Goal: Task Accomplishment & Management: Use online tool/utility

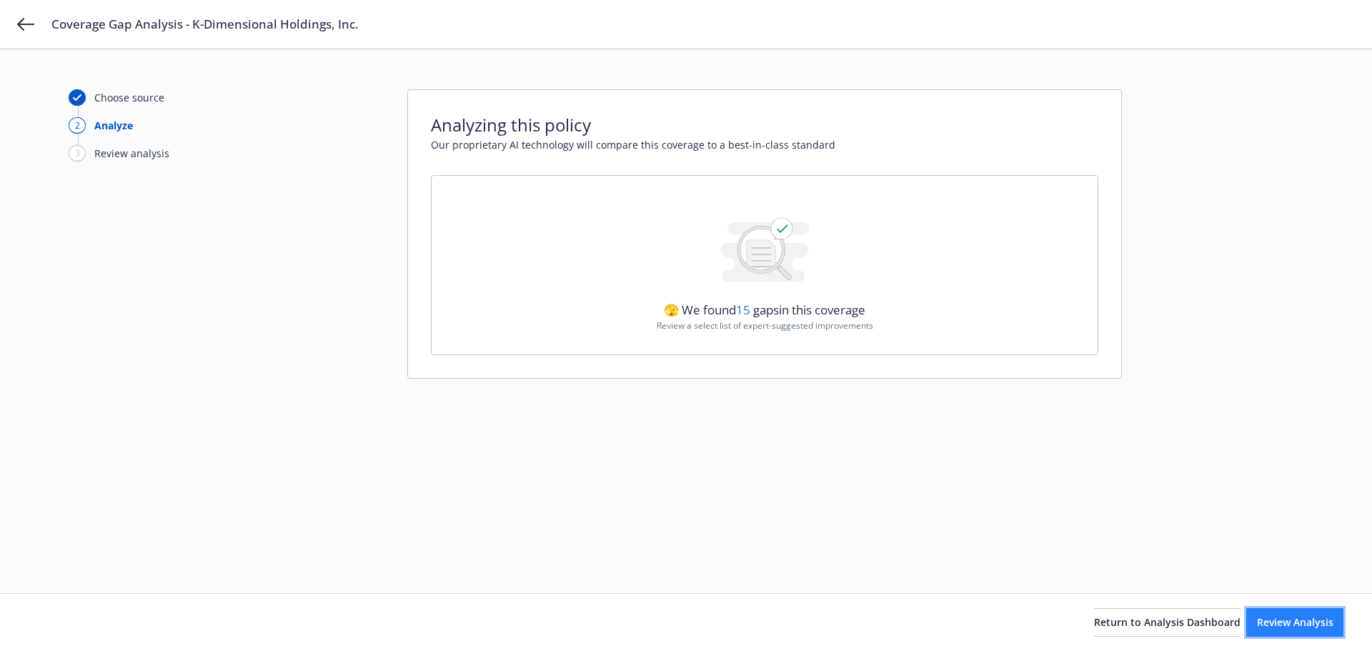
click at [1282, 622] on span "Review Analysis" at bounding box center [1295, 622] width 76 height 14
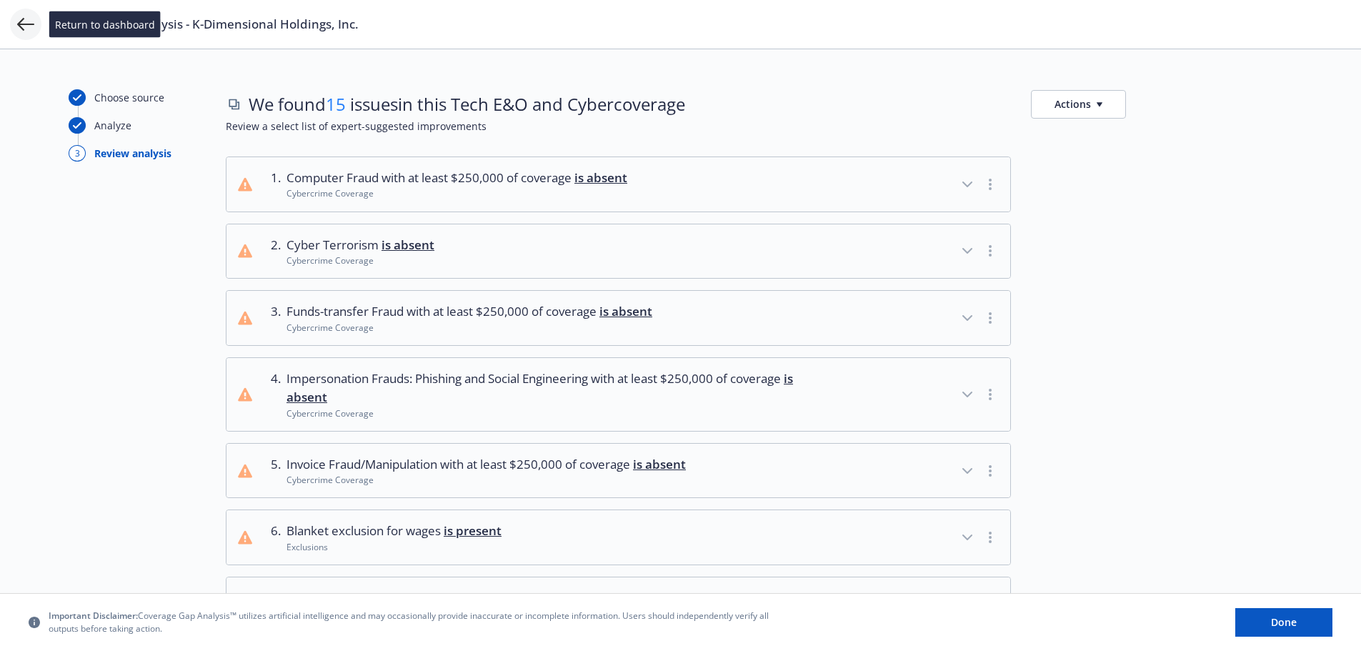
click at [24, 26] on icon at bounding box center [25, 24] width 17 height 17
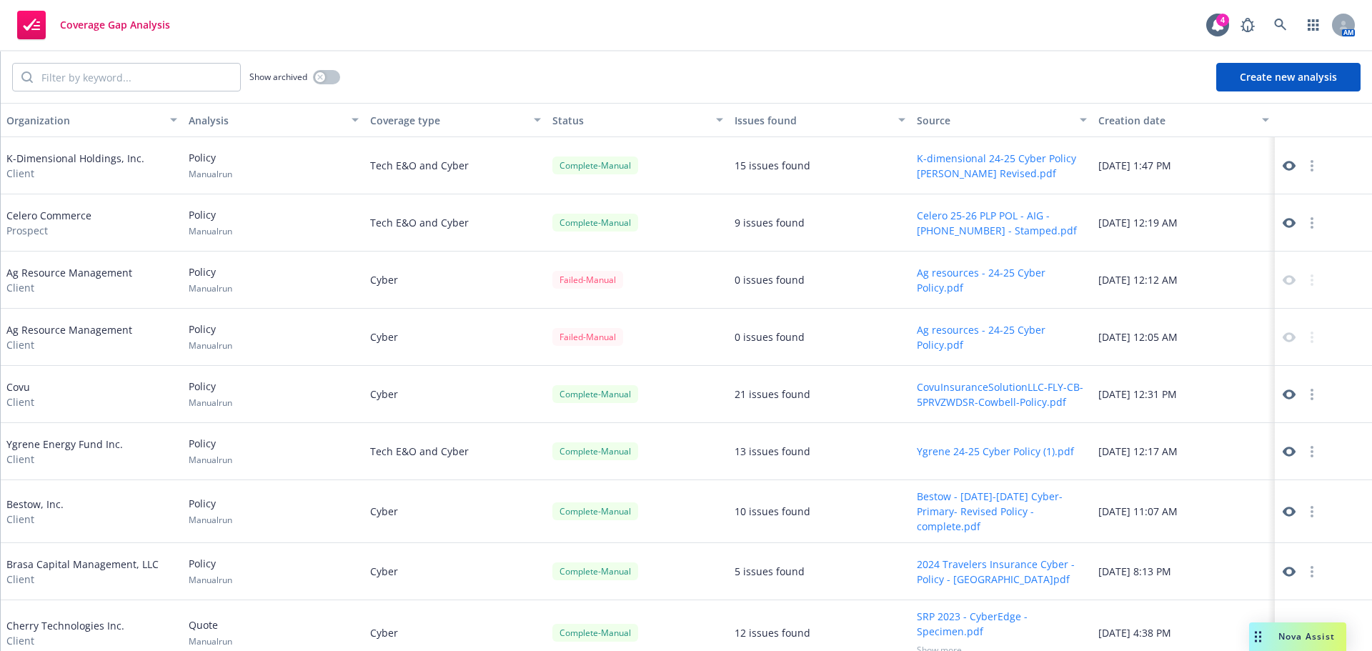
click at [107, 21] on span "Coverage Gap Analysis" at bounding box center [115, 24] width 110 height 11
click at [19, 24] on rect at bounding box center [31, 25] width 29 height 29
click at [244, 36] on div "Coverage Gap Analysis 4 AM" at bounding box center [686, 25] width 1372 height 51
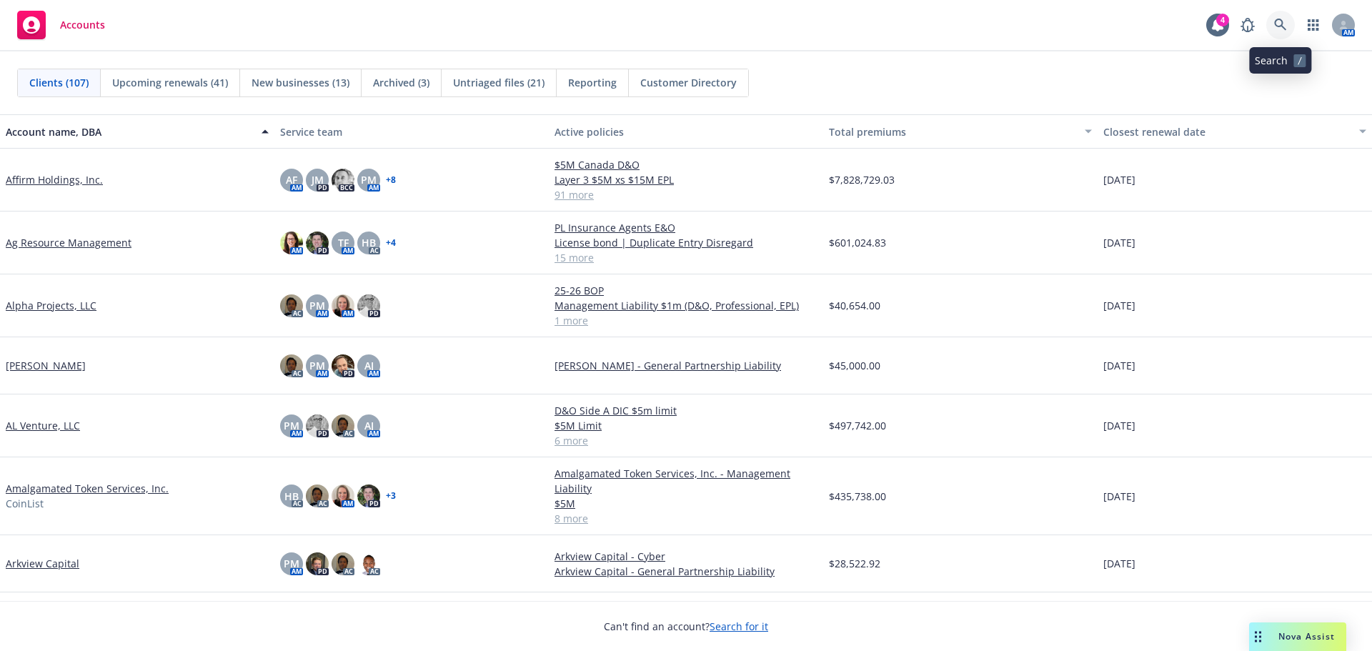
click at [1284, 22] on icon at bounding box center [1280, 25] width 13 height 13
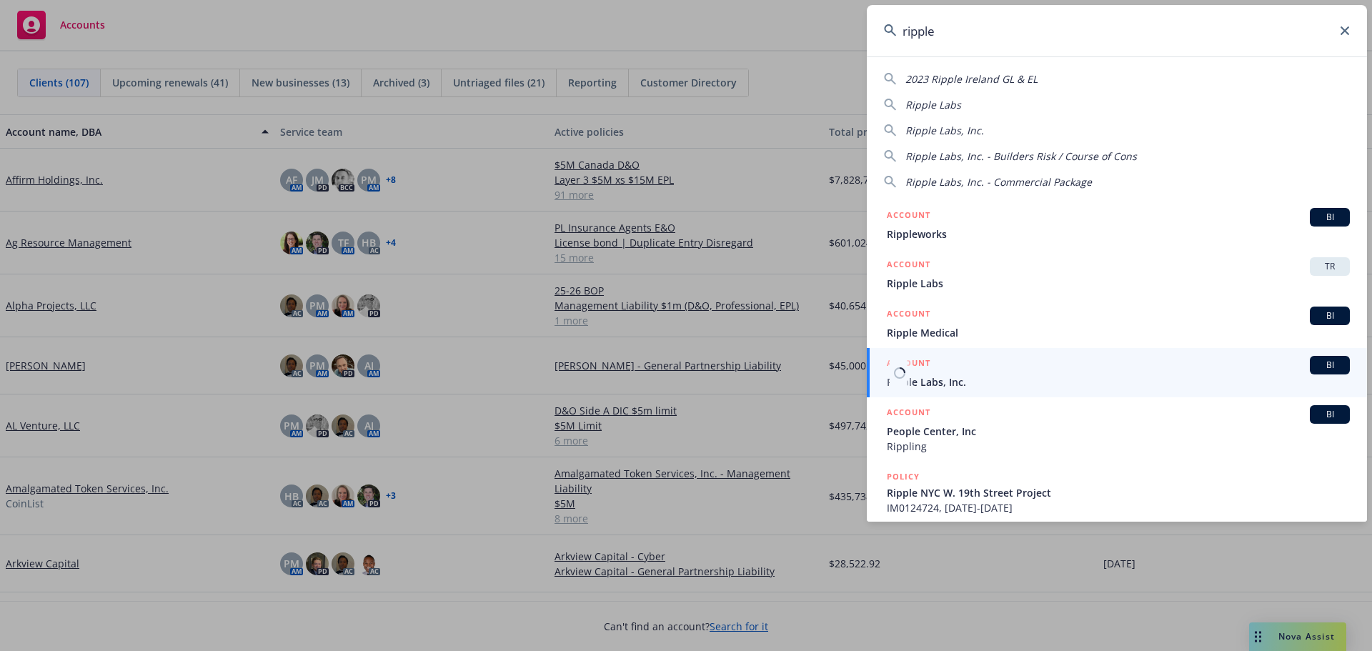
type input "ripple"
click at [944, 379] on span "Ripple Labs, Inc." at bounding box center [1118, 381] width 463 height 15
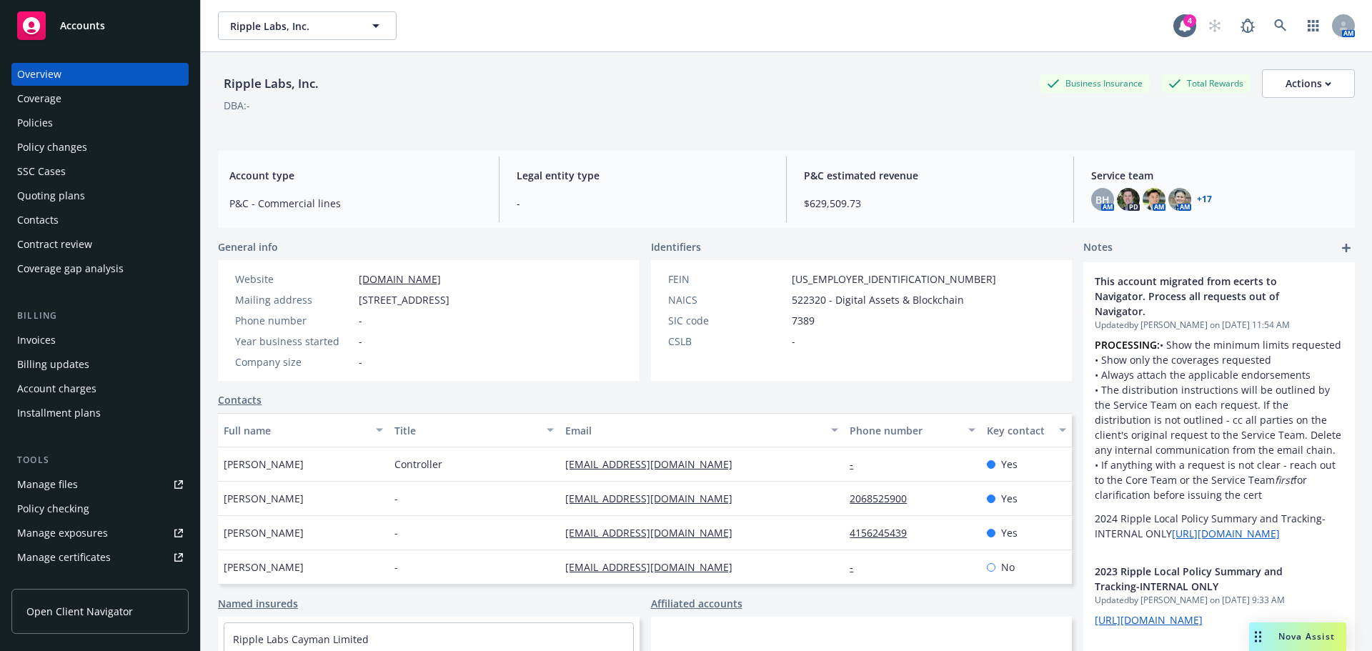
click at [40, 116] on div "Policies" at bounding box center [35, 122] width 36 height 23
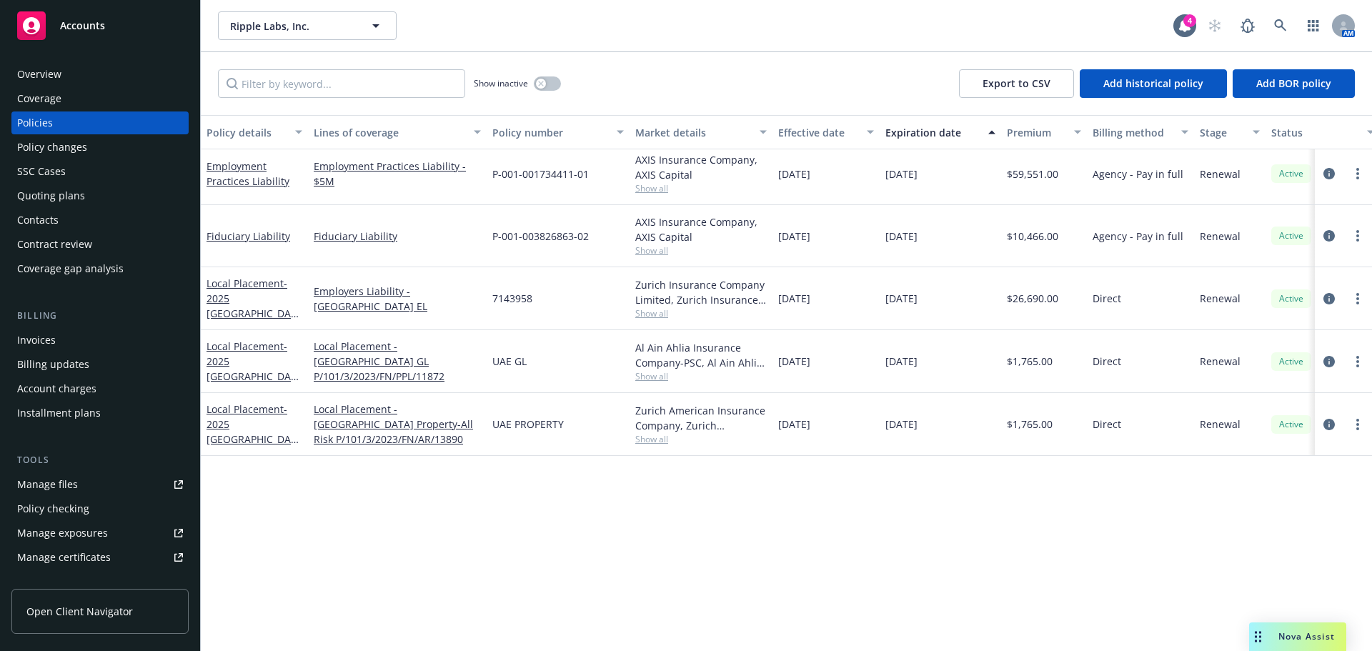
scroll to position [2315, 0]
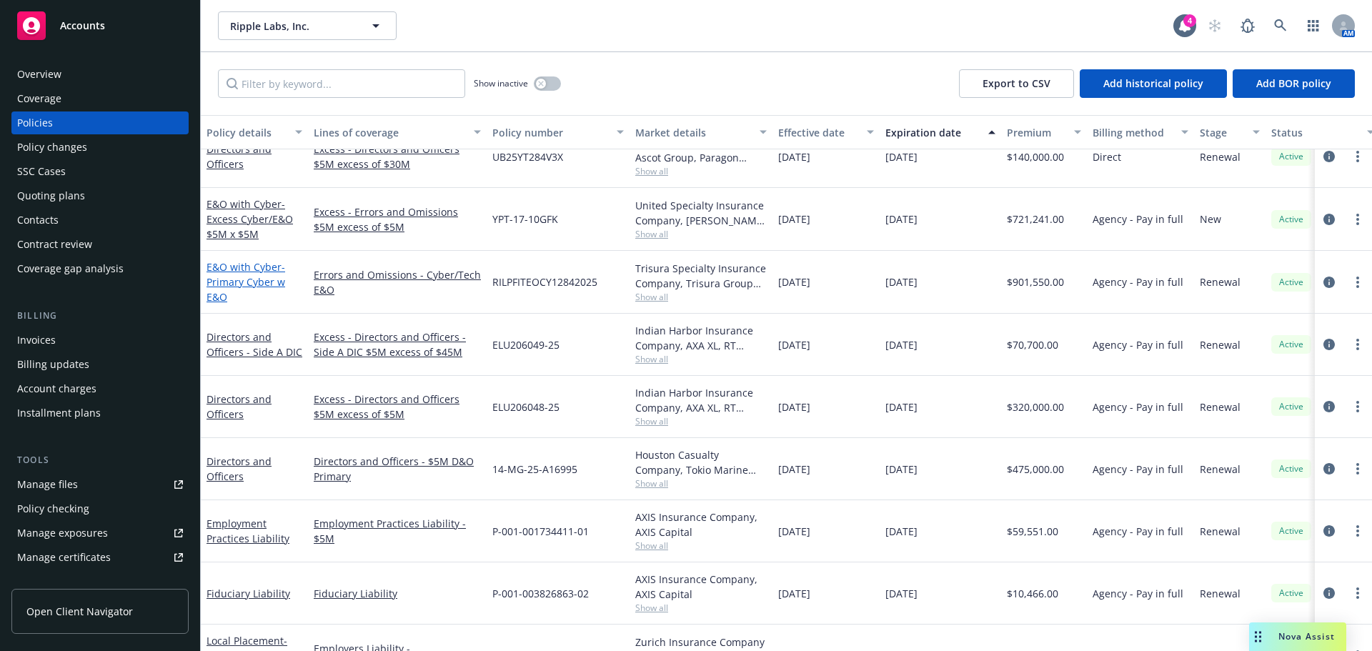
click at [258, 278] on span "- Primary Cyber w E&O" at bounding box center [246, 282] width 79 height 44
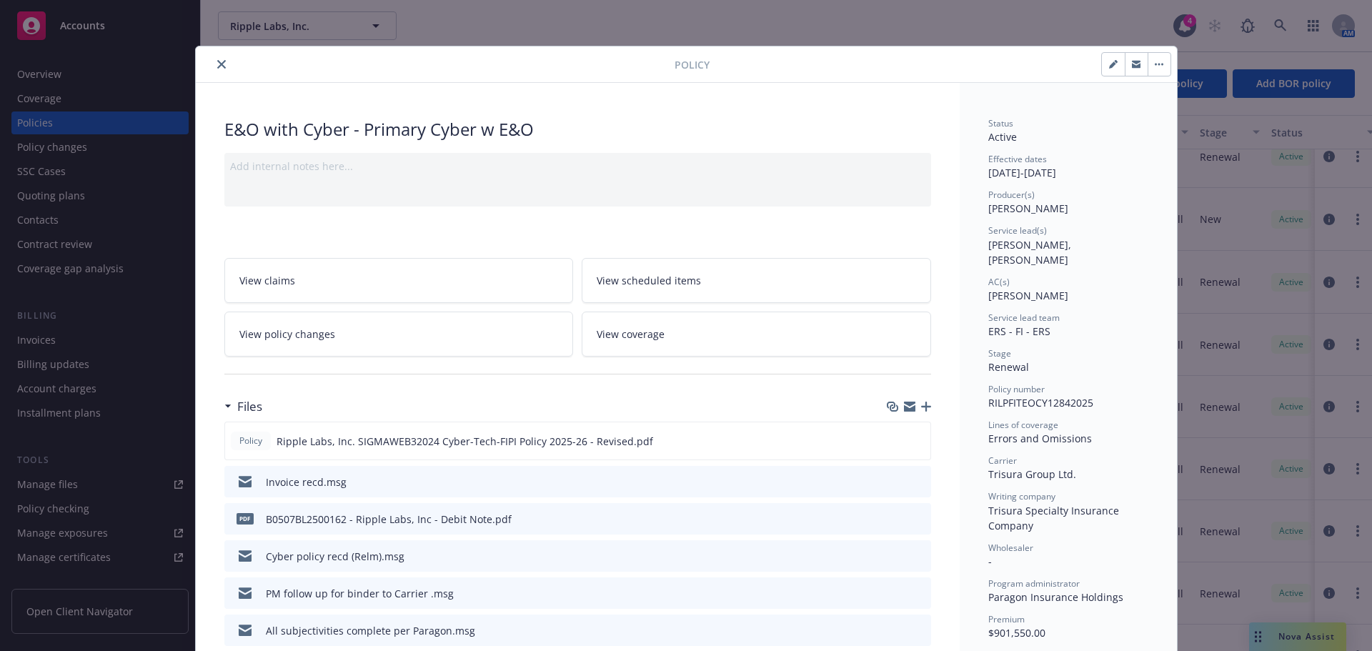
click at [217, 62] on icon "close" at bounding box center [221, 64] width 9 height 9
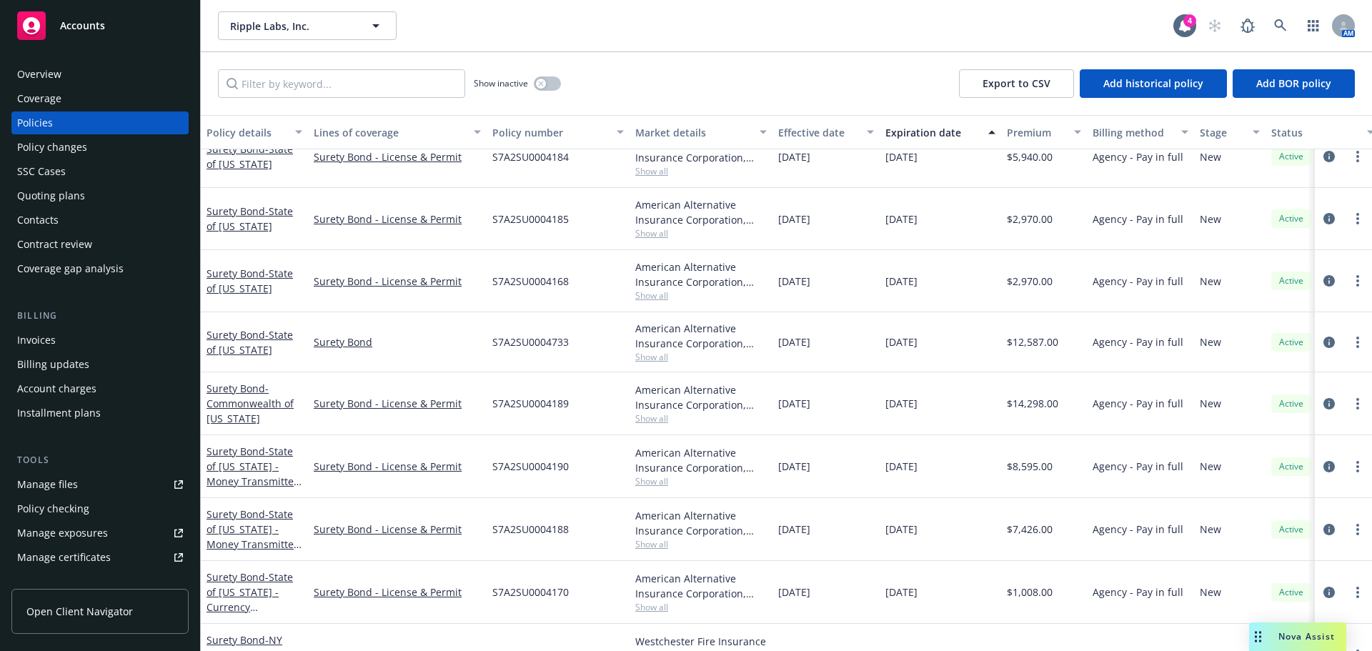
click at [39, 334] on div "Invoices" at bounding box center [36, 340] width 39 height 23
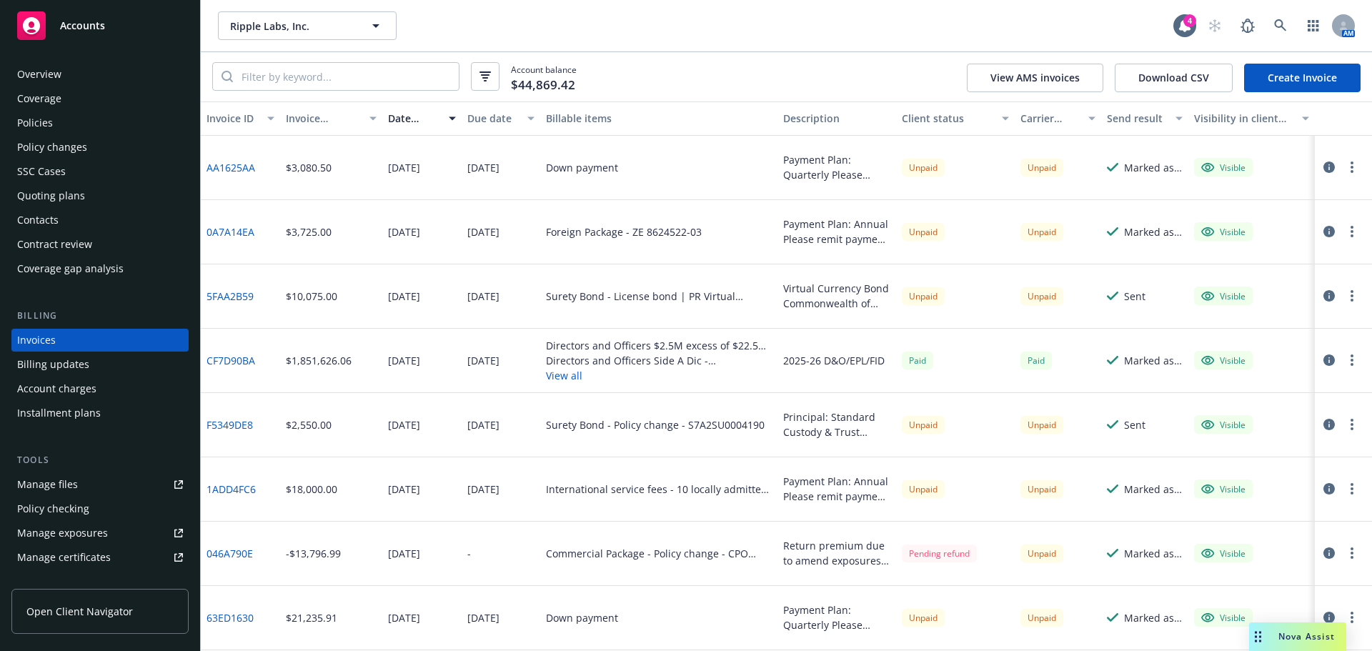
click at [233, 357] on link "CF7D90BA" at bounding box center [231, 360] width 49 height 15
click at [232, 164] on link "AA1625AA" at bounding box center [231, 167] width 49 height 15
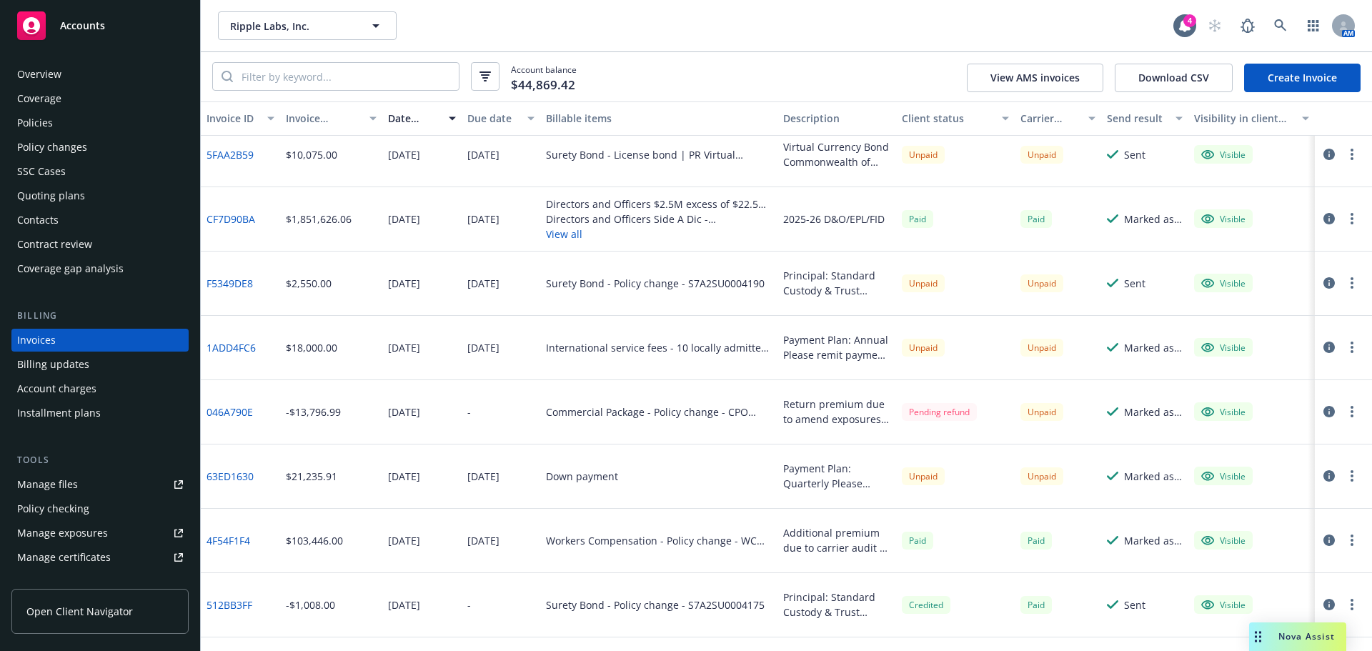
scroll to position [143, 0]
click at [561, 231] on button "View all" at bounding box center [659, 232] width 226 height 15
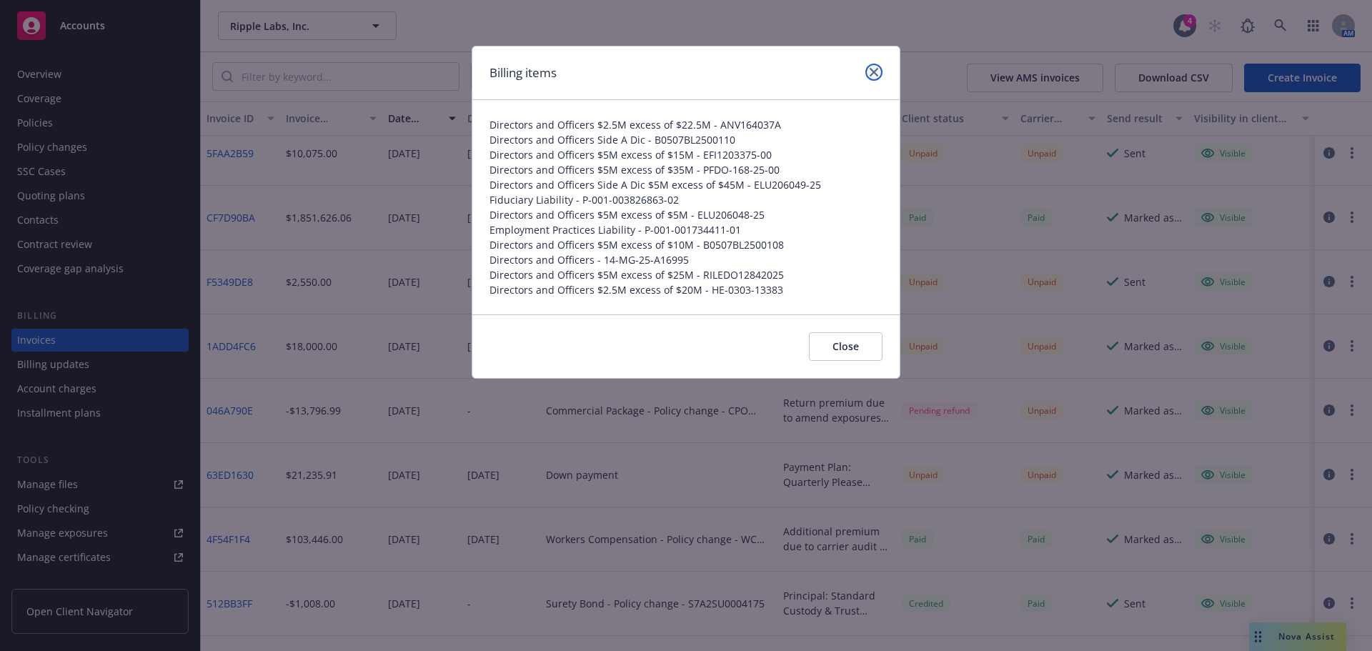
click at [873, 69] on icon "close" at bounding box center [874, 72] width 9 height 9
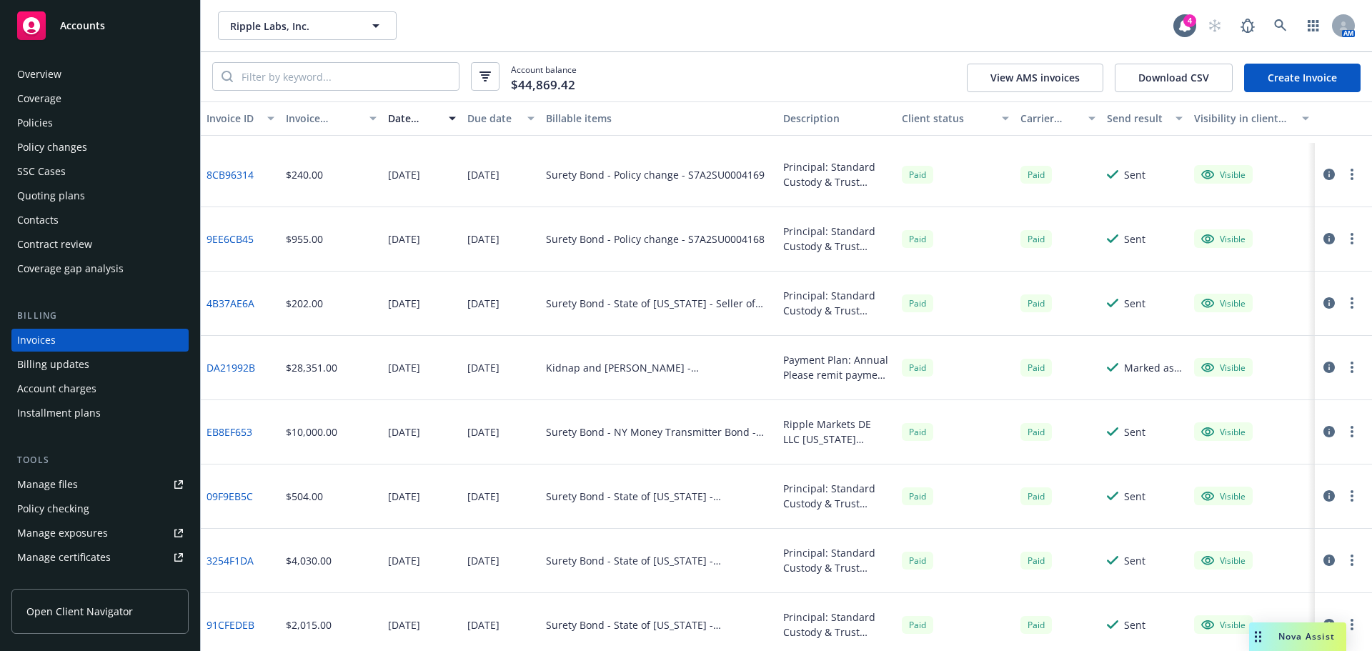
scroll to position [2715, 0]
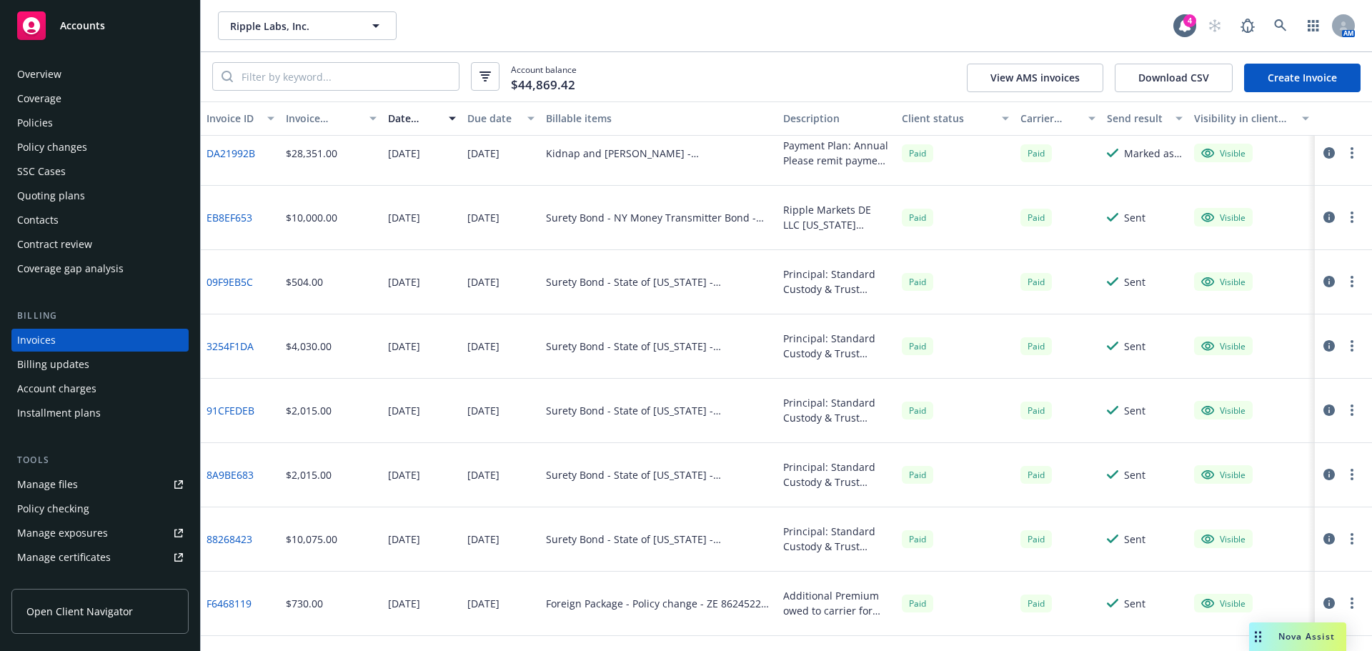
click at [65, 69] on div "Overview" at bounding box center [100, 74] width 166 height 23
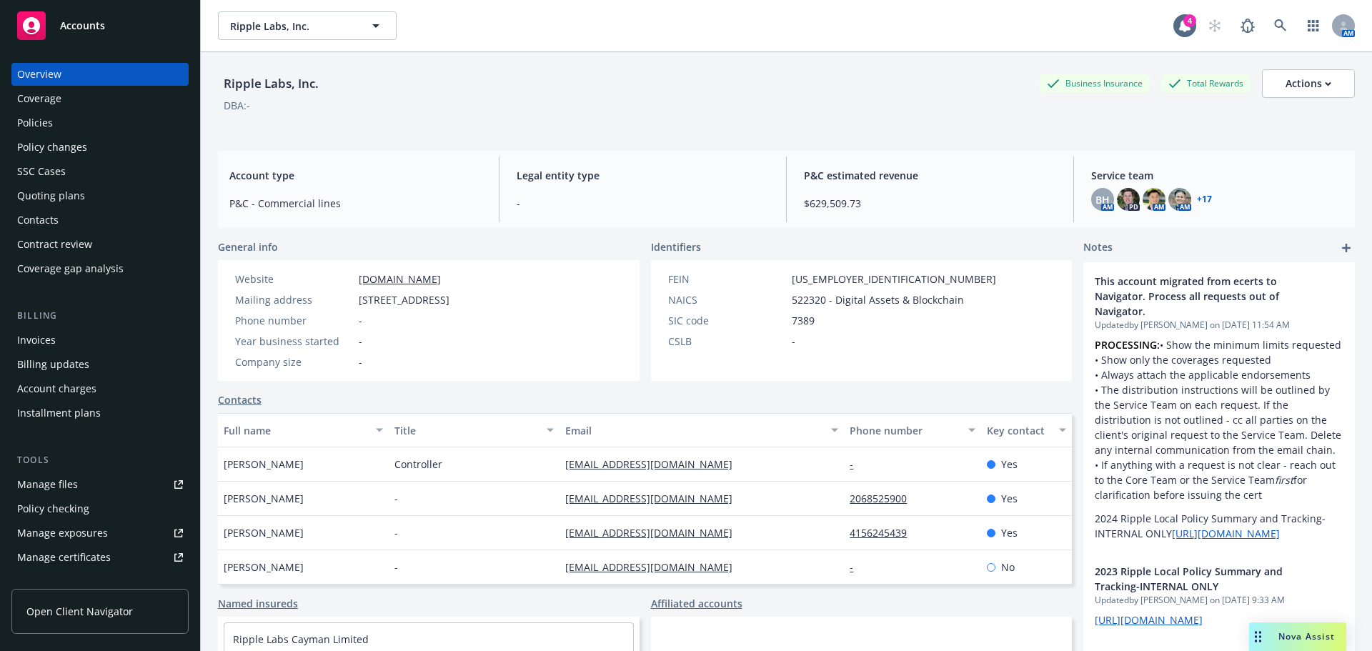
drag, startPoint x: 34, startPoint y: 126, endPoint x: 110, endPoint y: 159, distance: 83.5
click at [34, 126] on div "Policies" at bounding box center [35, 122] width 36 height 23
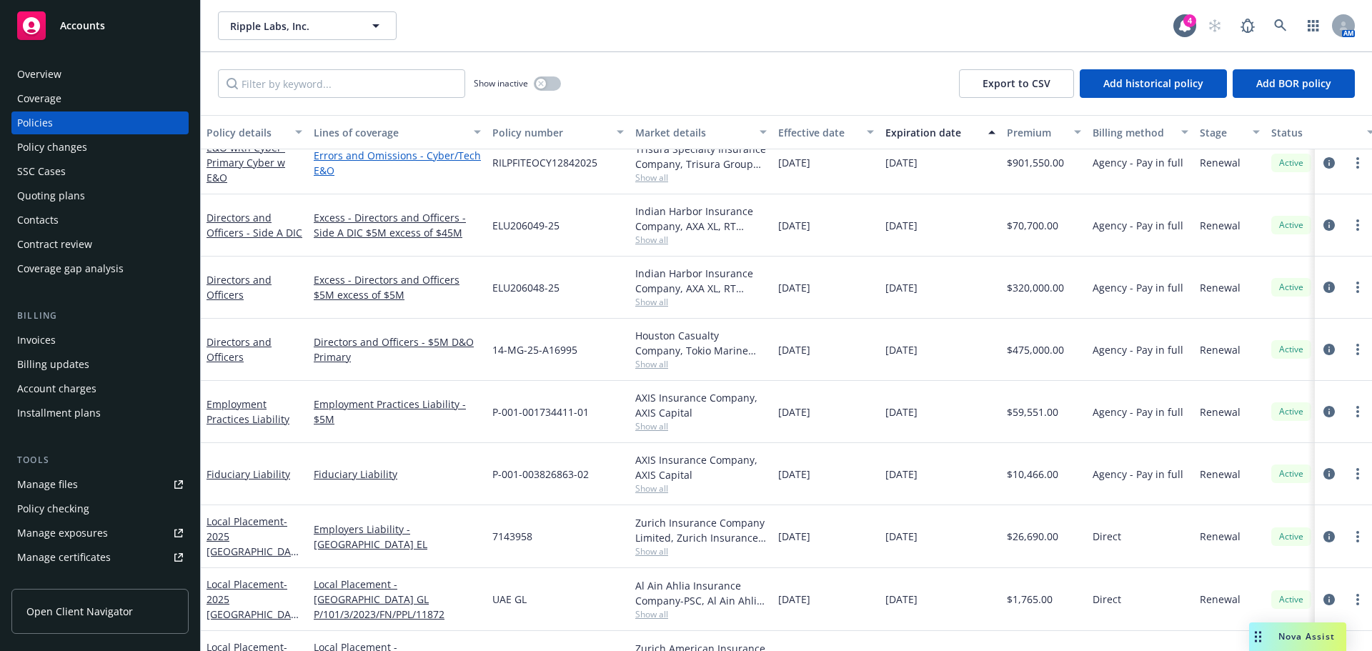
scroll to position [2287, 0]
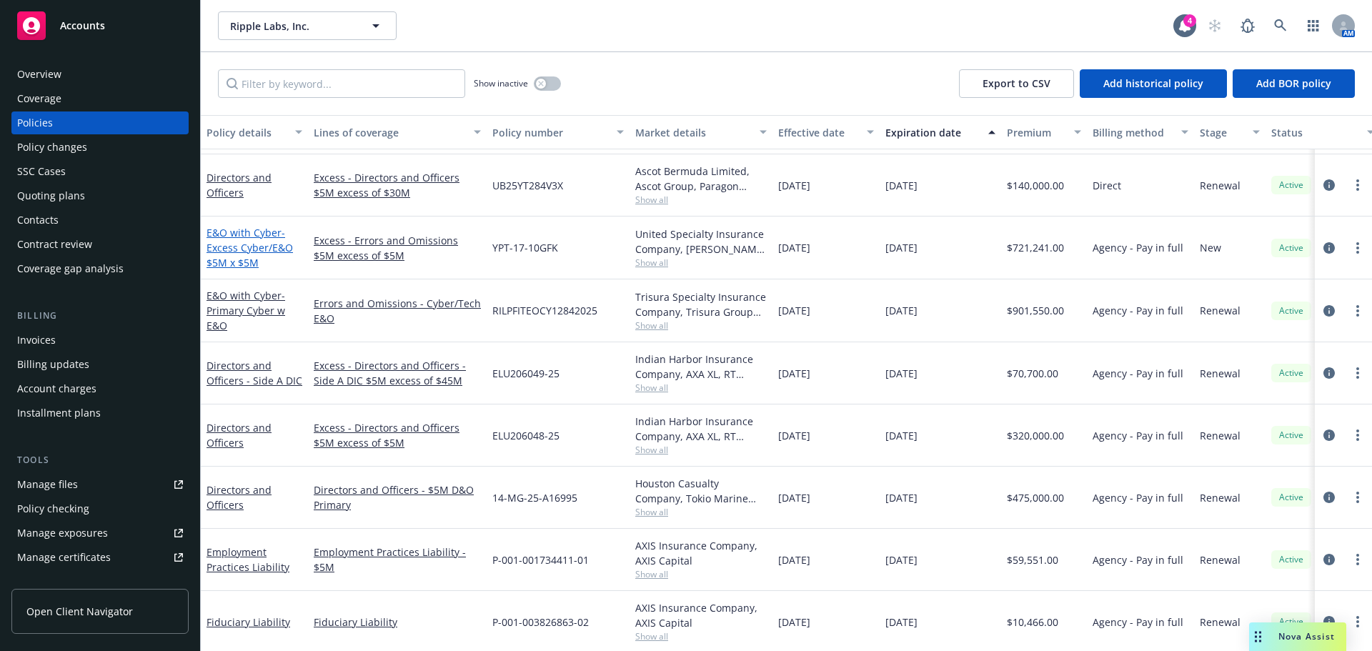
click at [227, 232] on link "E&O with Cyber - Excess Cyber/E&O $5M x $5M" at bounding box center [250, 248] width 86 height 44
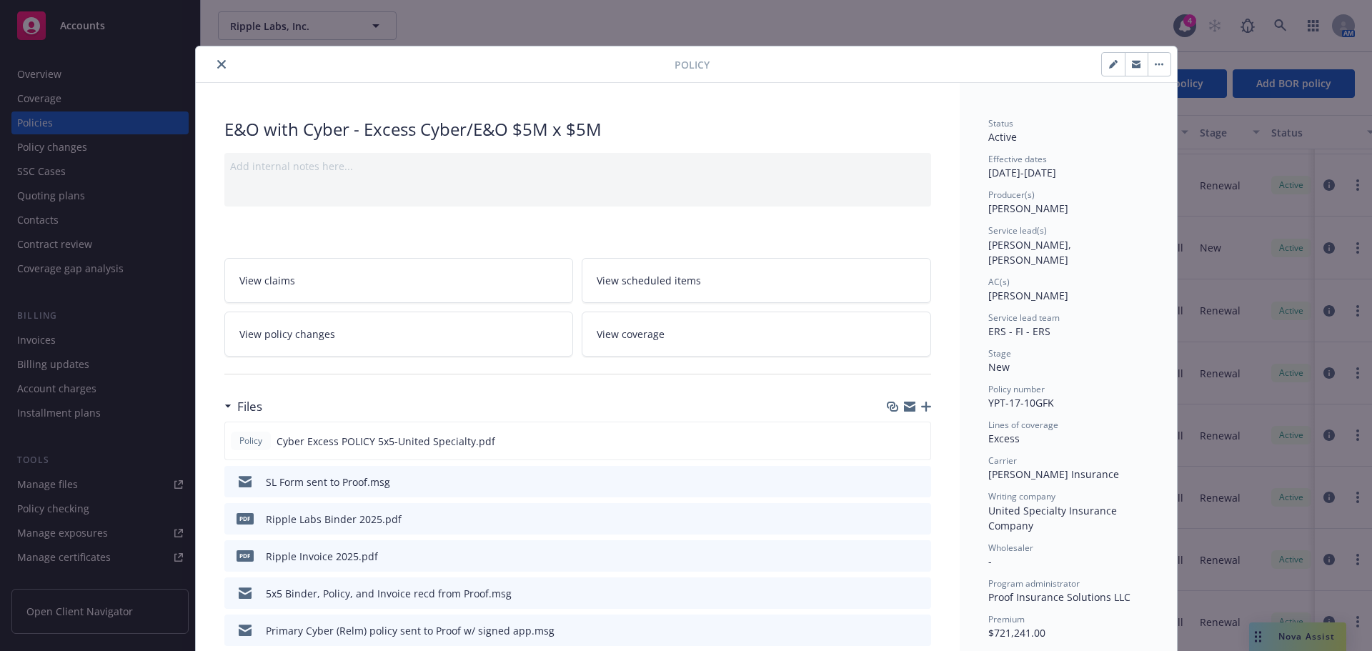
click at [217, 64] on icon "close" at bounding box center [221, 64] width 9 height 9
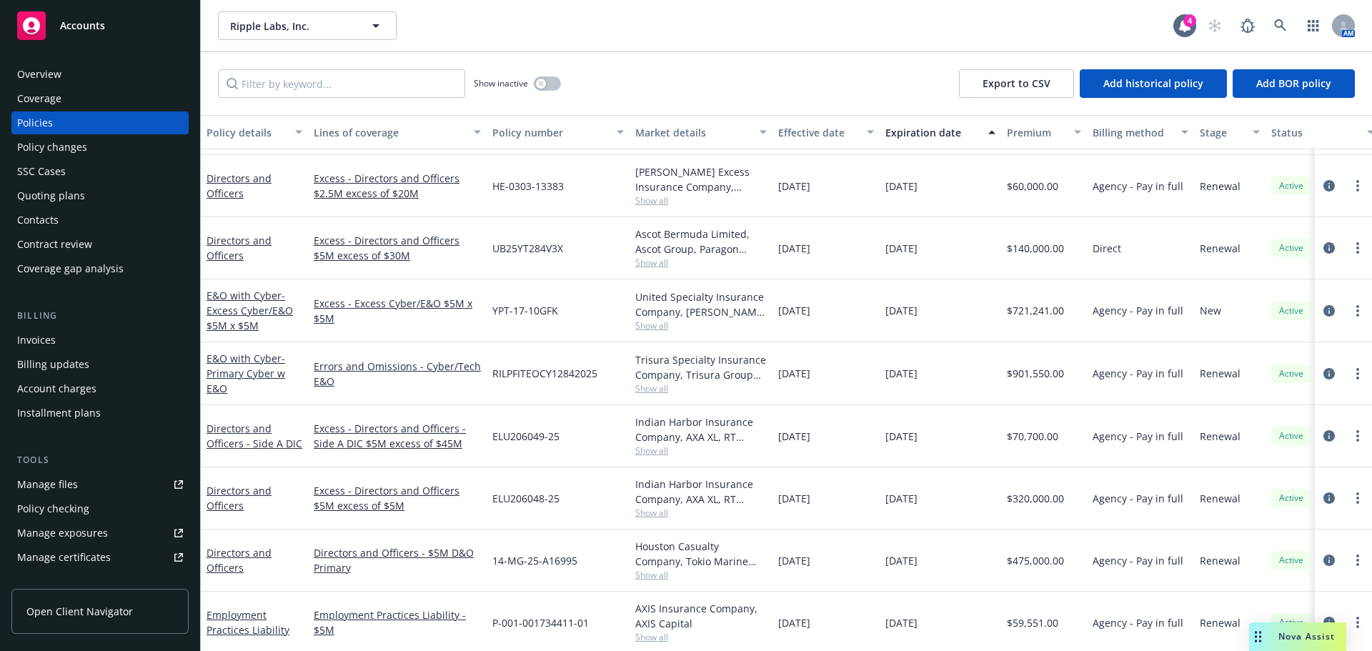
click at [91, 25] on span "Accounts" at bounding box center [82, 25] width 45 height 11
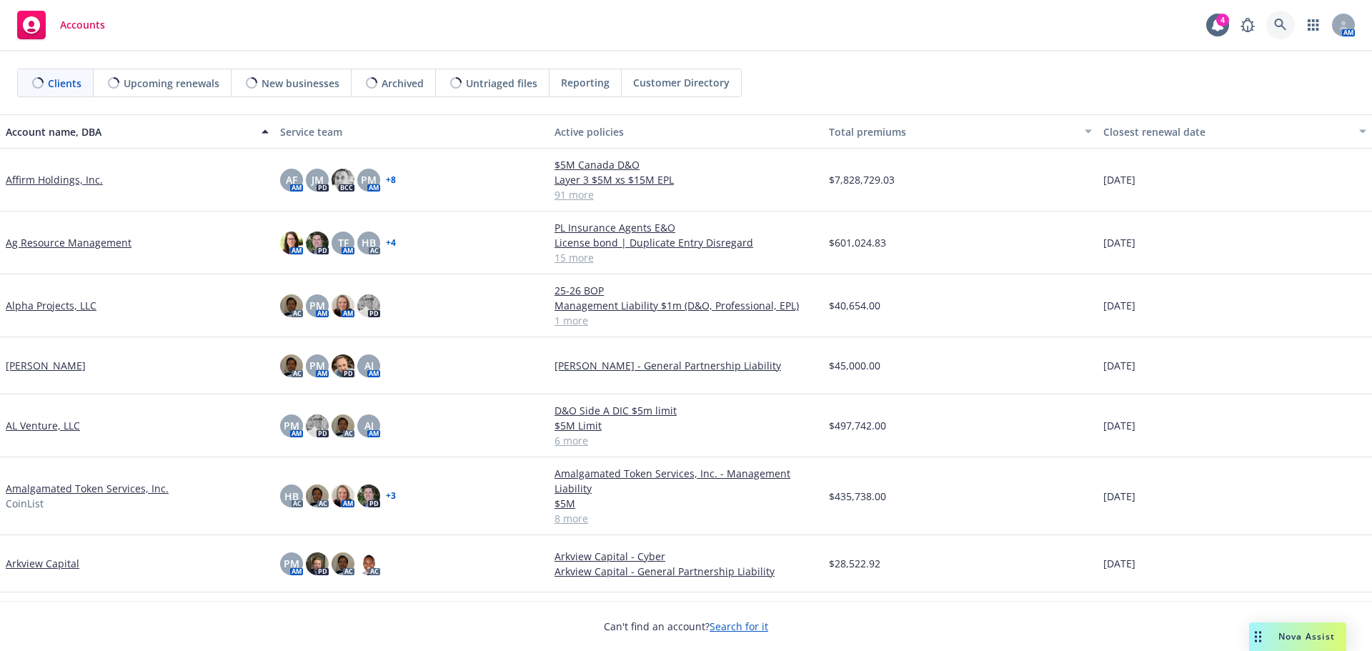
click at [1287, 26] on link at bounding box center [1280, 25] width 29 height 29
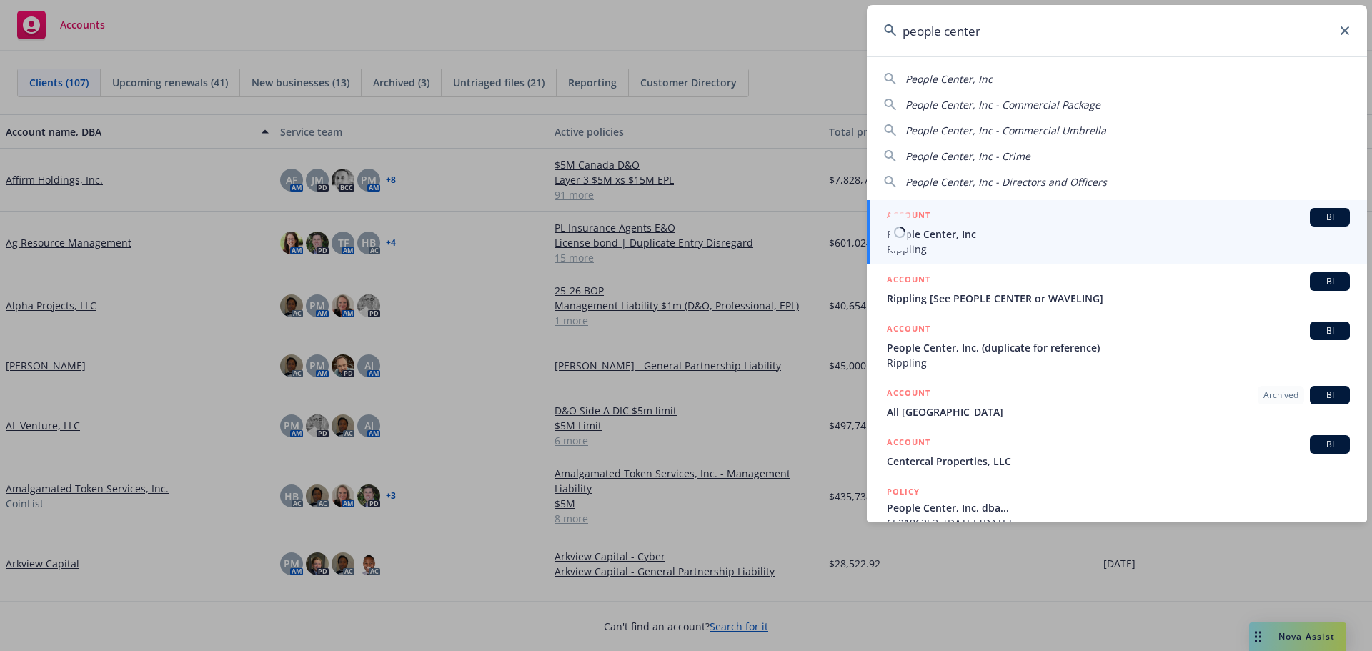
type input "people center"
click at [982, 230] on span "People Center, Inc" at bounding box center [1118, 234] width 463 height 15
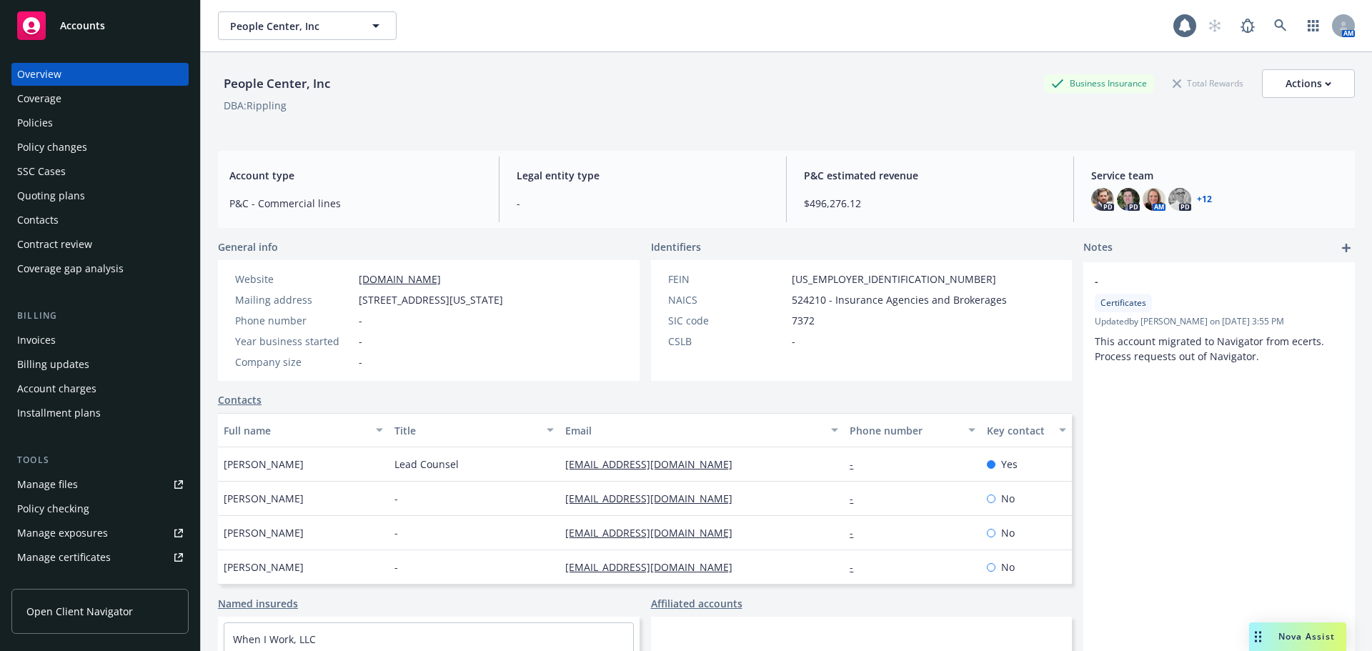
click at [59, 243] on div "Contract review" at bounding box center [54, 244] width 75 height 23
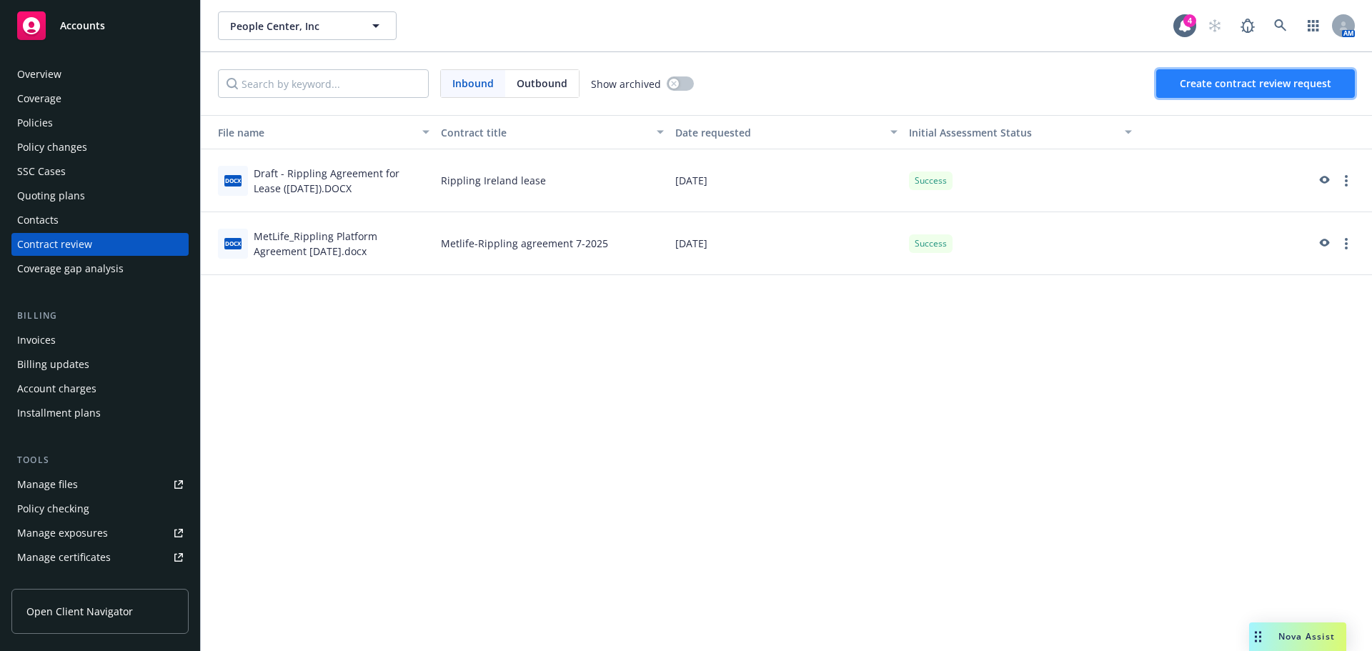
click at [1257, 75] on button "Create contract review request" at bounding box center [1255, 83] width 199 height 29
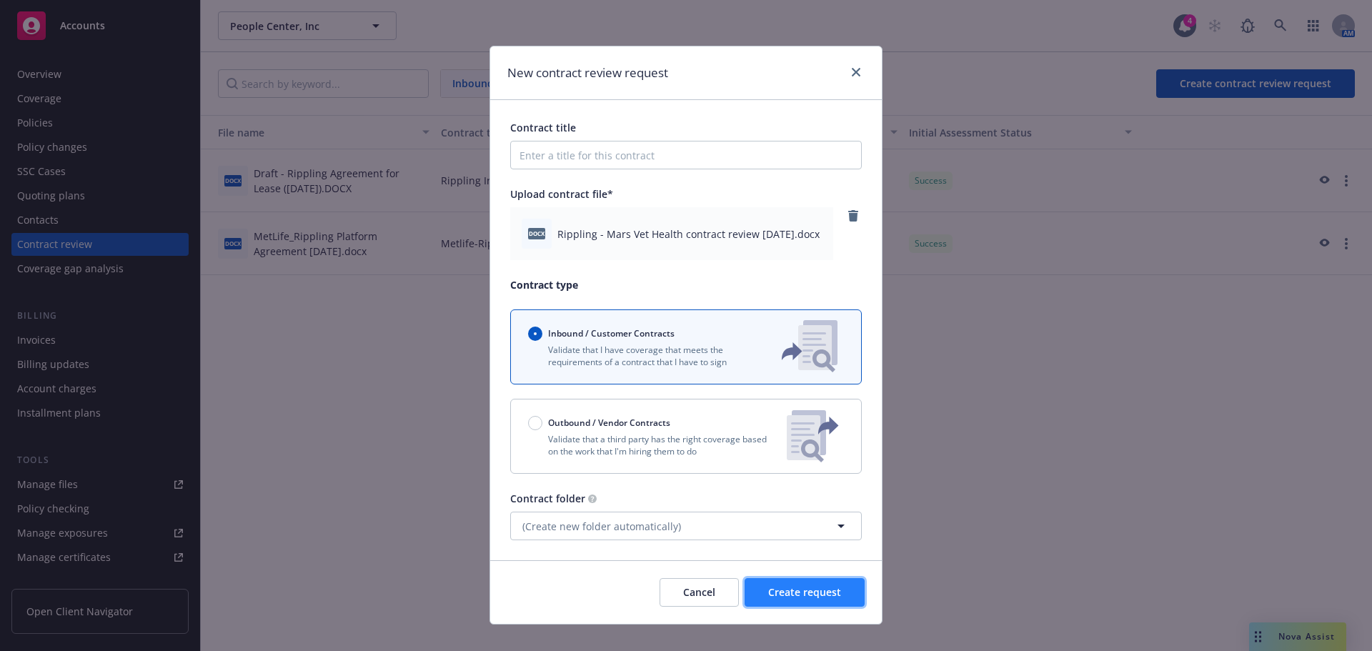
click at [840, 600] on button "Create request" at bounding box center [805, 592] width 120 height 29
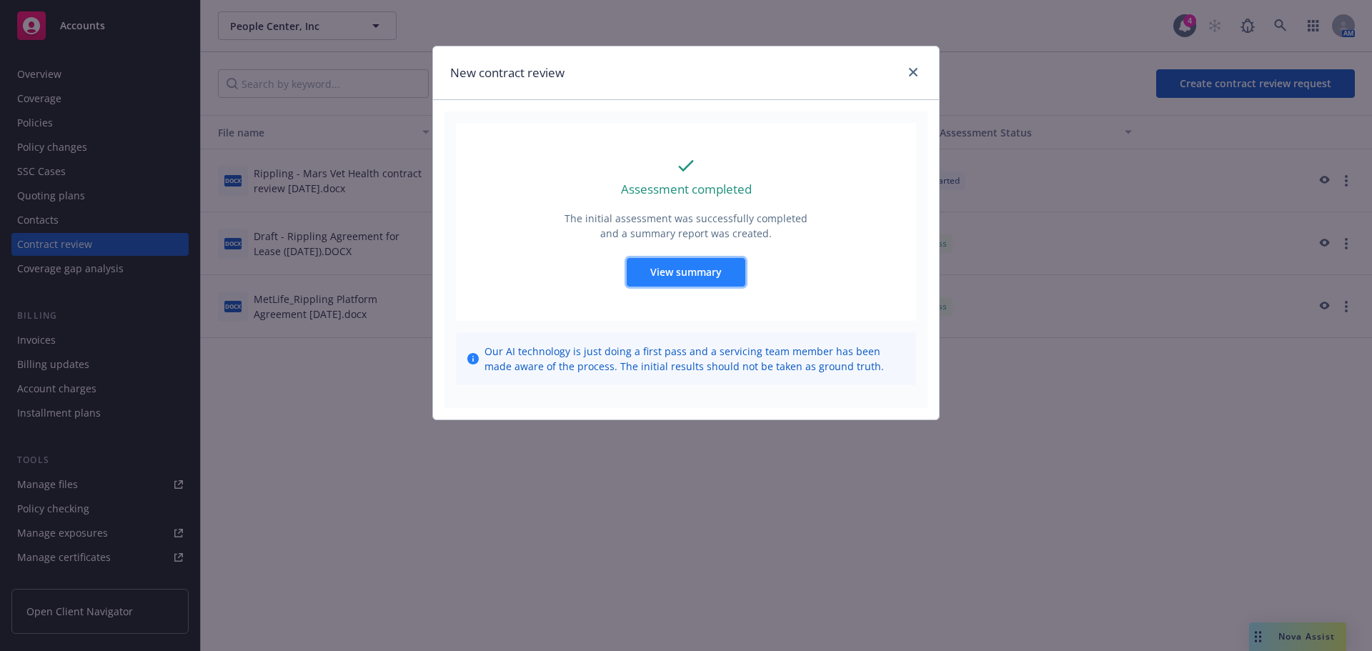
click at [705, 280] on button "View summary" at bounding box center [686, 272] width 119 height 29
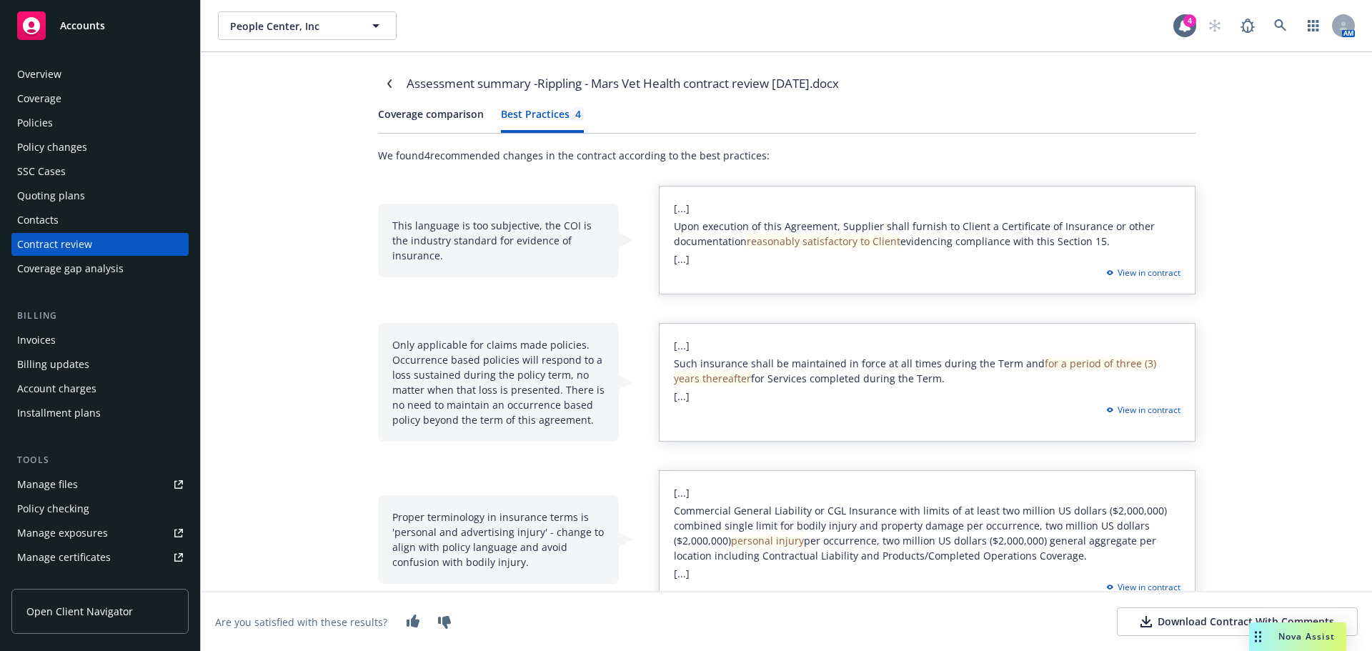
click at [565, 116] on div "Best Practices 4" at bounding box center [542, 113] width 83 height 15
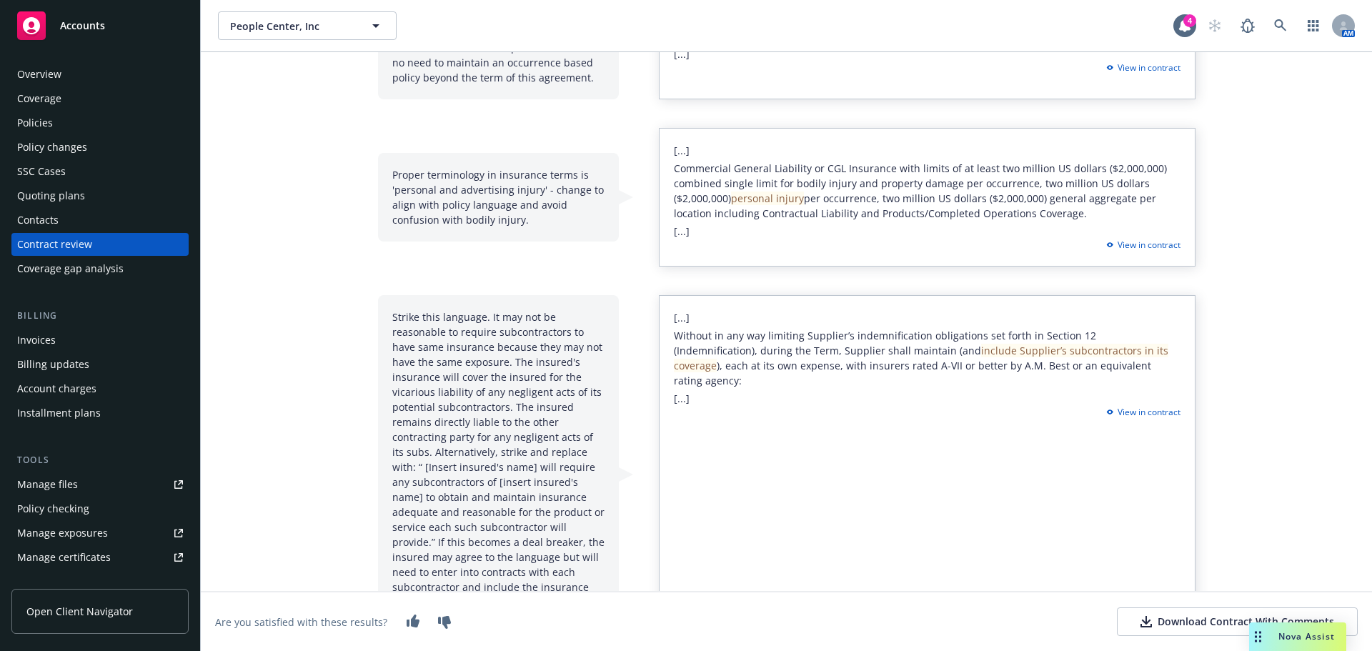
scroll to position [357, 0]
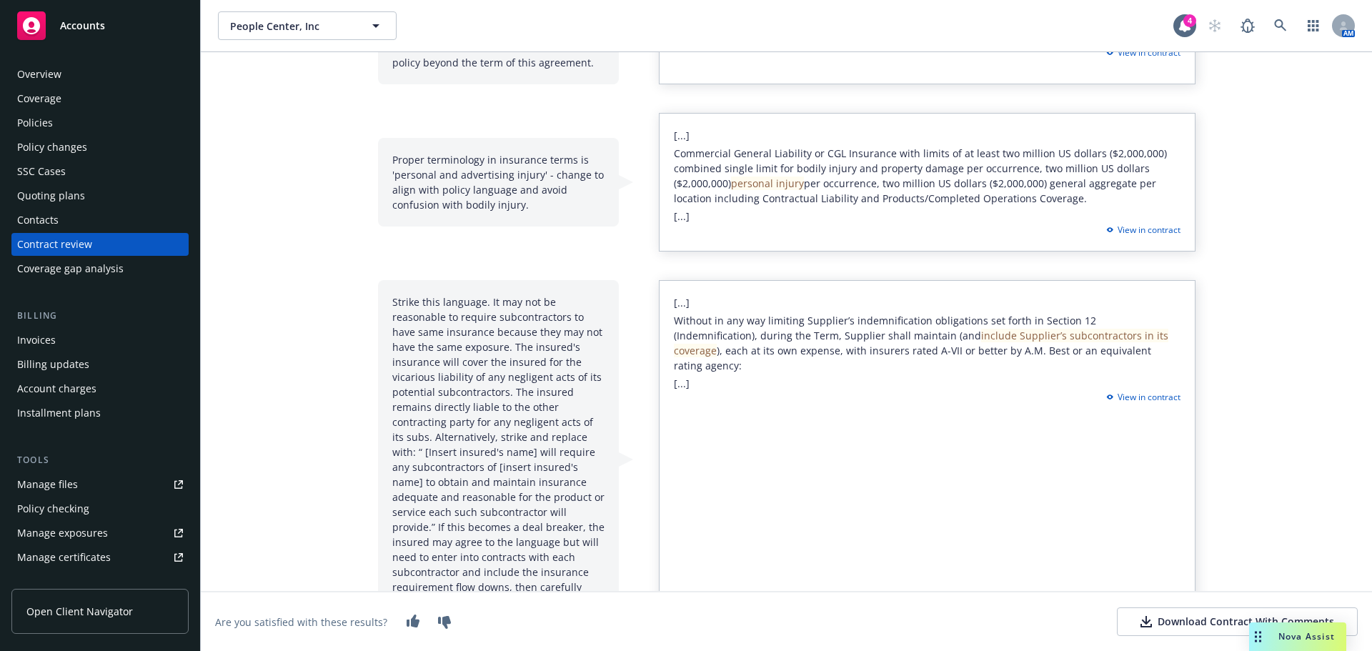
click at [393, 313] on div "Strike this language. It may not be reasonable to require subcontractors to hav…" at bounding box center [498, 459] width 241 height 359
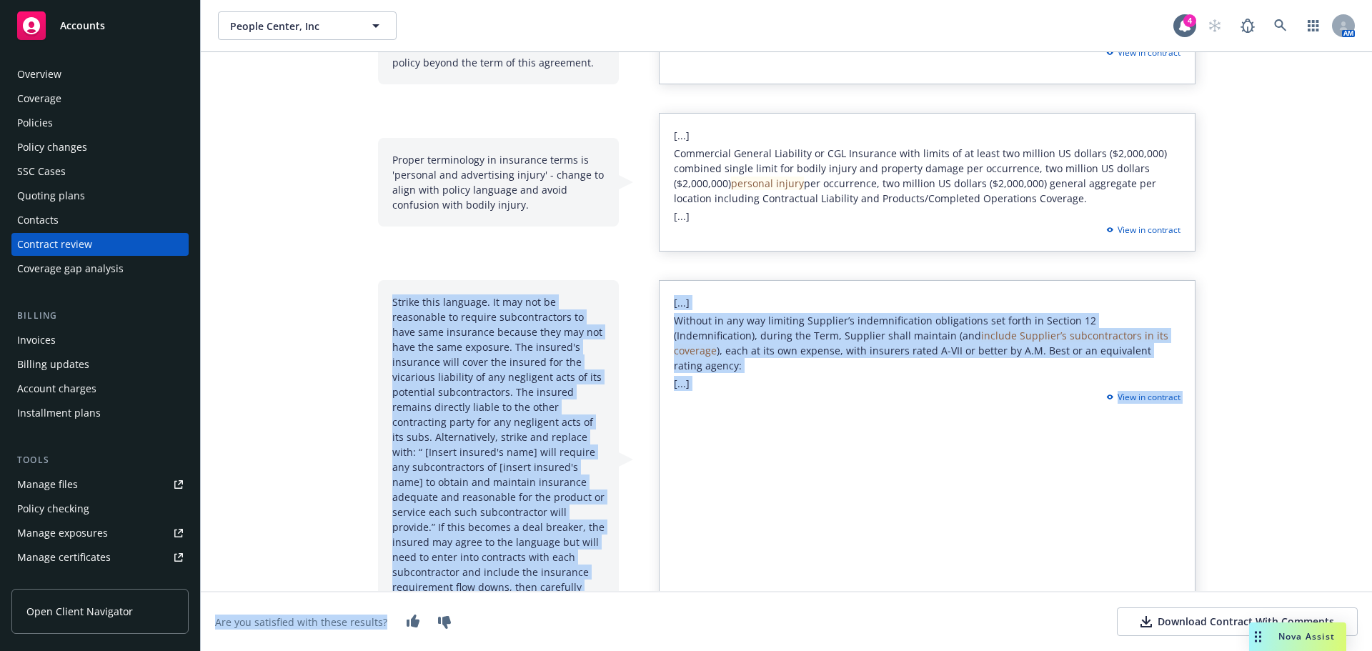
scroll to position [402, 0]
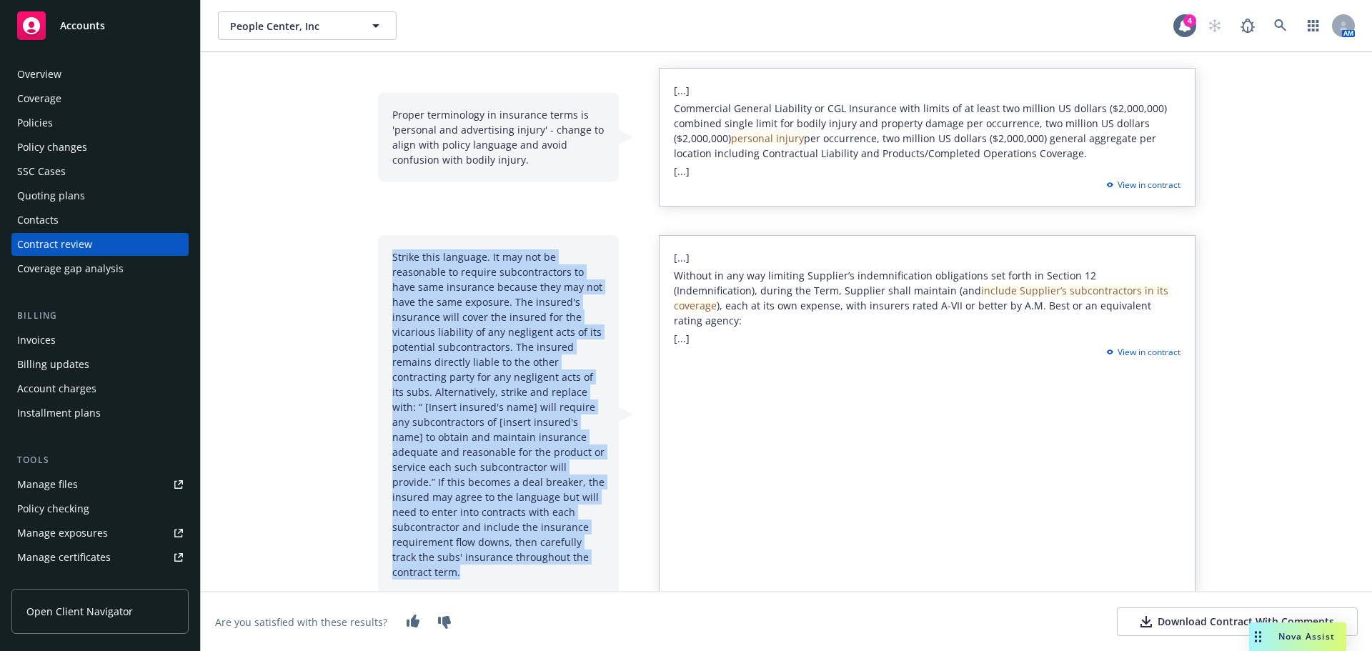
drag, startPoint x: 398, startPoint y: 304, endPoint x: 447, endPoint y: 464, distance: 168.0
click at [452, 552] on div "Strike this language. It may not be reasonable to require subcontractors to hav…" at bounding box center [498, 414] width 241 height 359
copy div "Strike this language. It may not be reasonable to require subcontractors to hav…"
click at [274, 220] on div "Assessment summary - Rippling - Mars Vet Health contract review 10-13-25.docx C…" at bounding box center [786, 351] width 1171 height 599
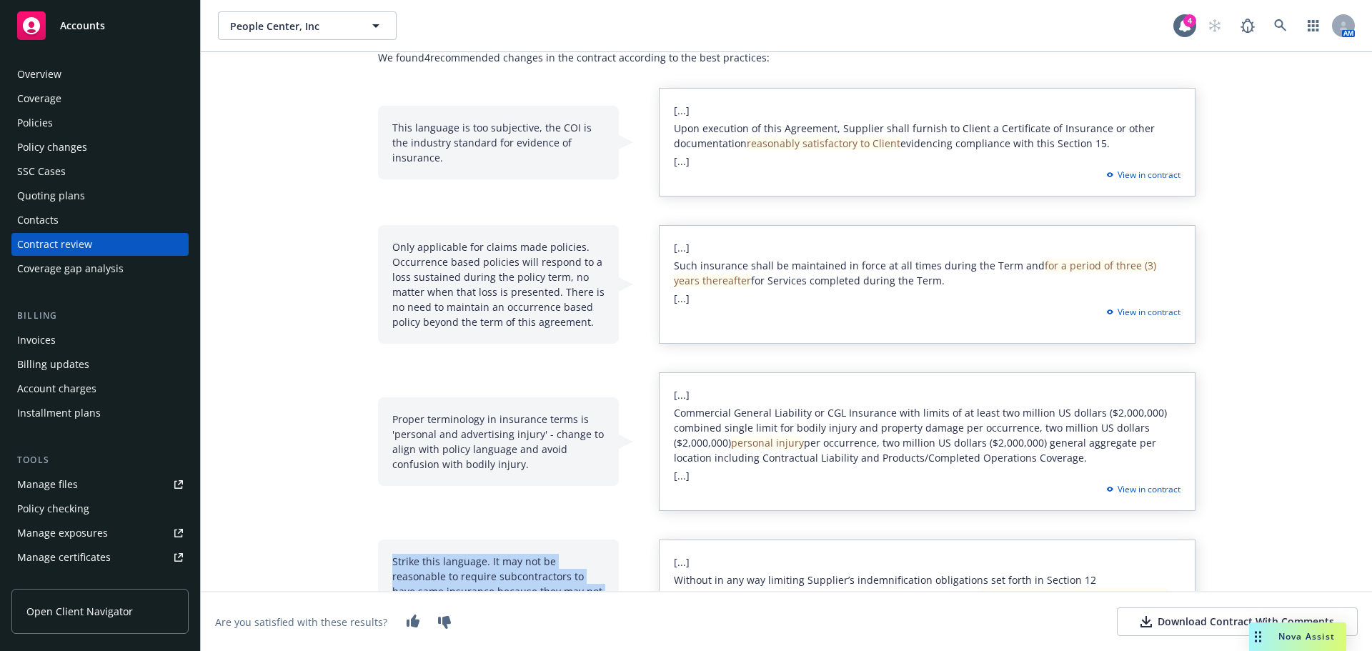
scroll to position [0, 0]
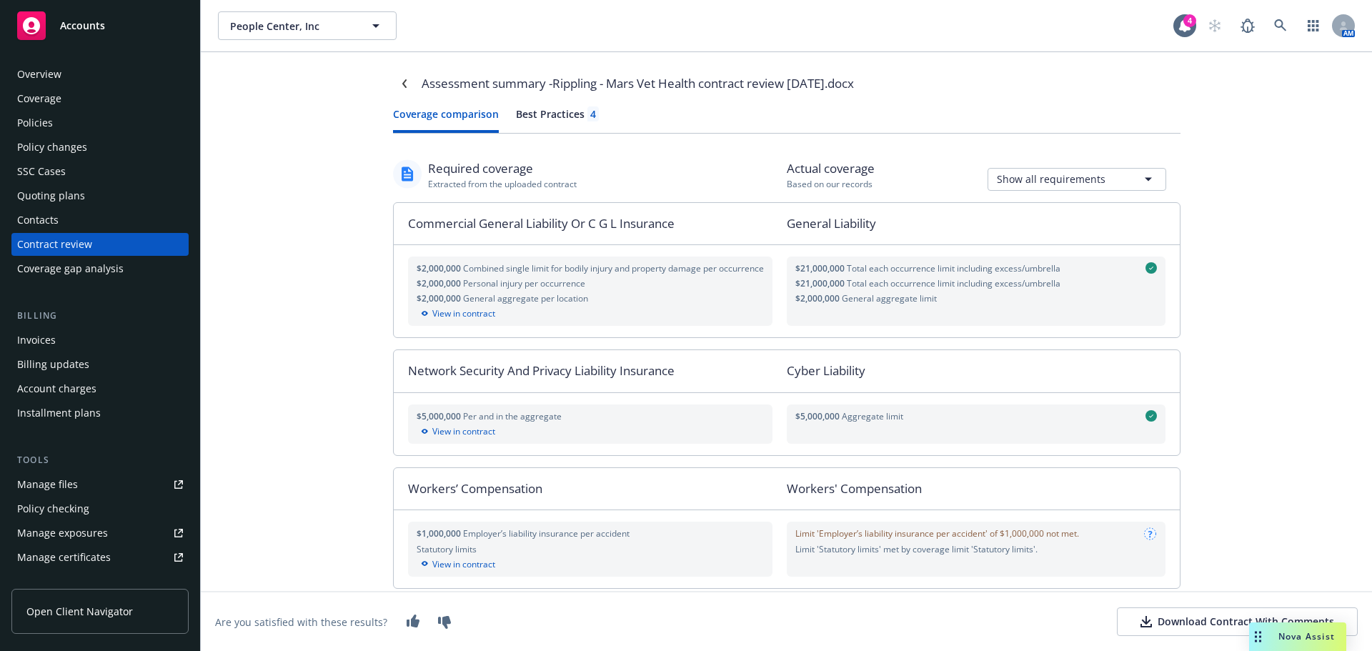
click at [428, 118] on button "Coverage comparison" at bounding box center [446, 119] width 106 height 26
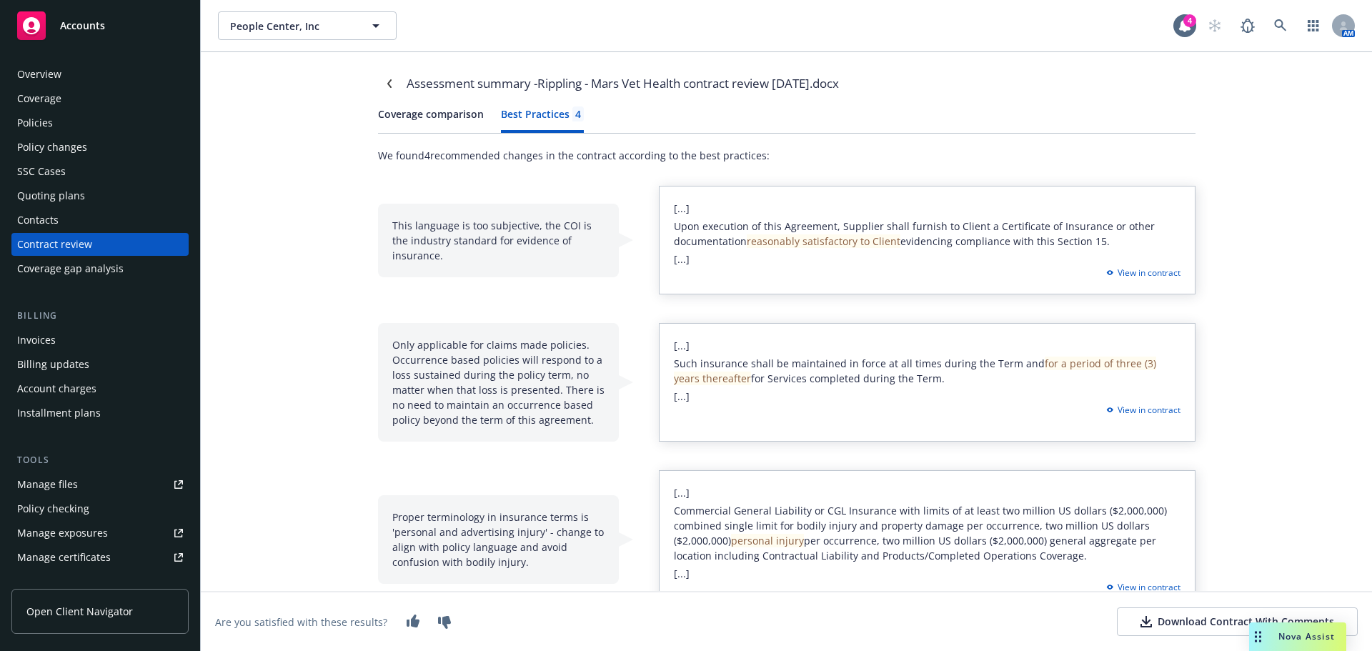
click at [559, 110] on div "Best Practices 4" at bounding box center [542, 113] width 83 height 15
click at [383, 364] on div "Only applicable for claims made policies. Occurrence based policies will respon…" at bounding box center [498, 382] width 241 height 119
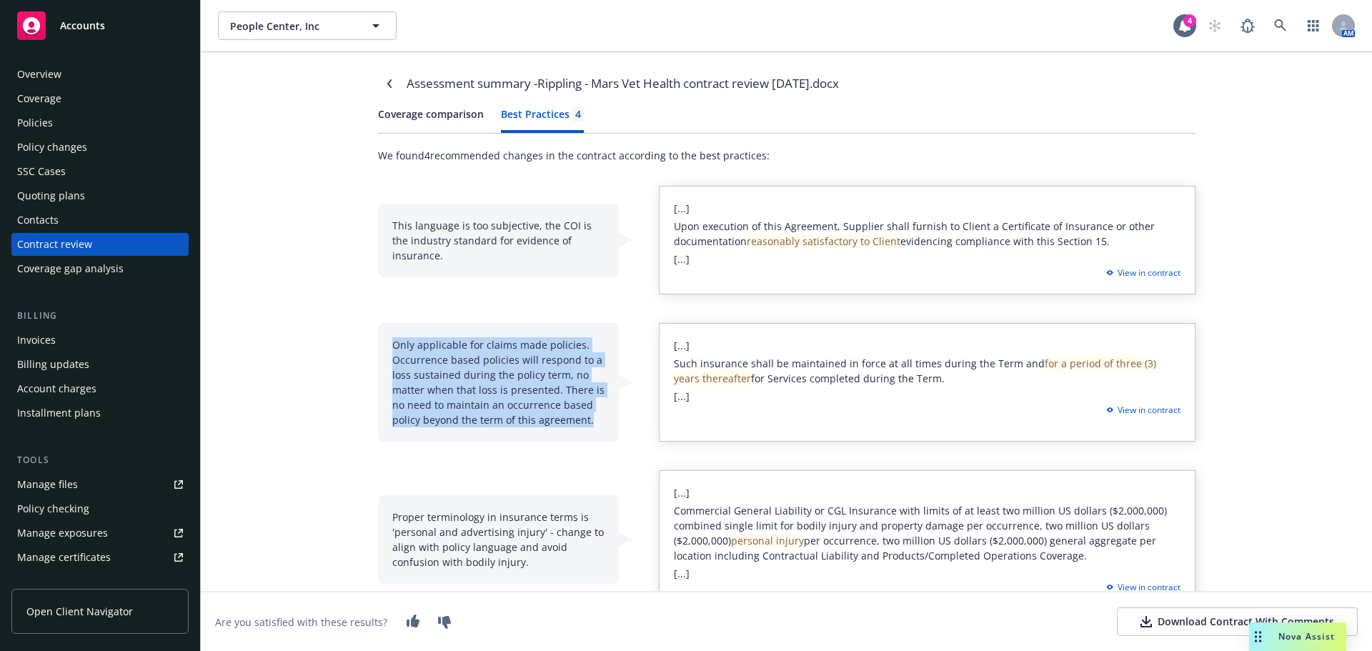
drag, startPoint x: 388, startPoint y: 344, endPoint x: 585, endPoint y: 420, distance: 211.3
click at [585, 420] on div "Only applicable for claims made policies. Occurrence based policies will respon…" at bounding box center [498, 382] width 241 height 119
copy div "Only applicable for claims made policies. Occurrence based policies will respon…"
click at [287, 482] on div "Assessment summary - Rippling - Mars Vet Health contract review 10-13-25.docx C…" at bounding box center [786, 351] width 1171 height 599
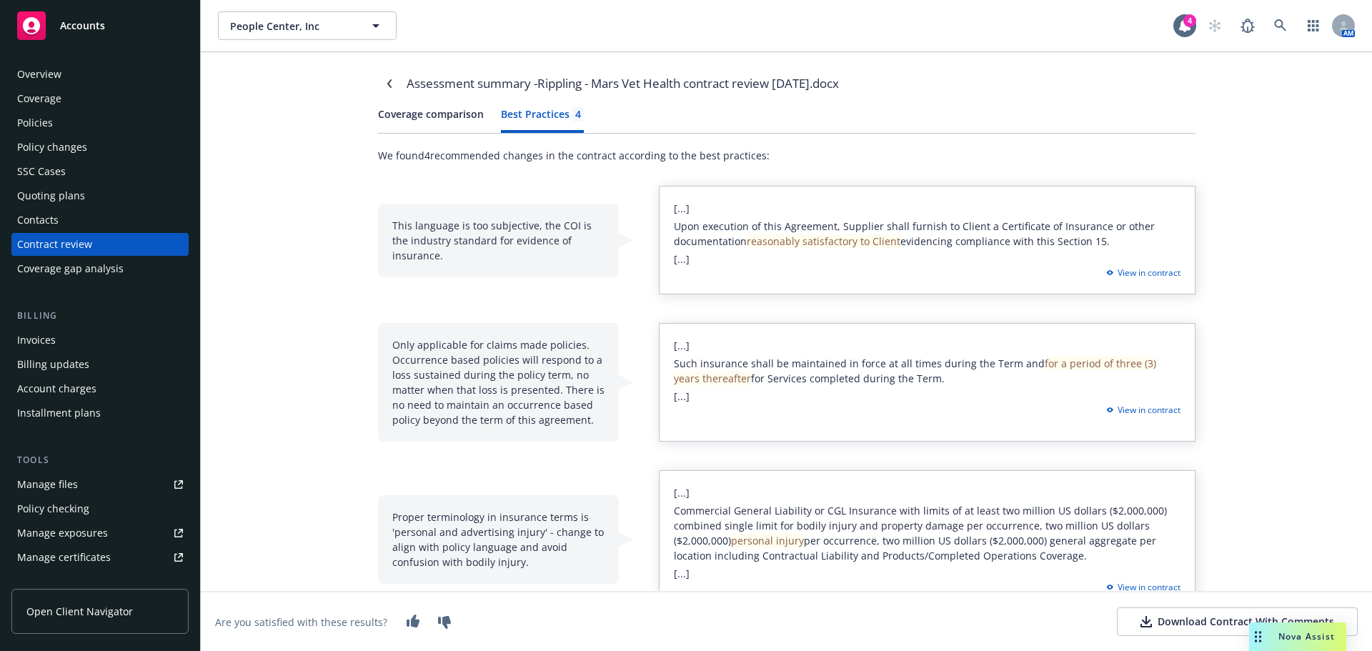
click at [422, 117] on button "Coverage comparison" at bounding box center [431, 119] width 106 height 26
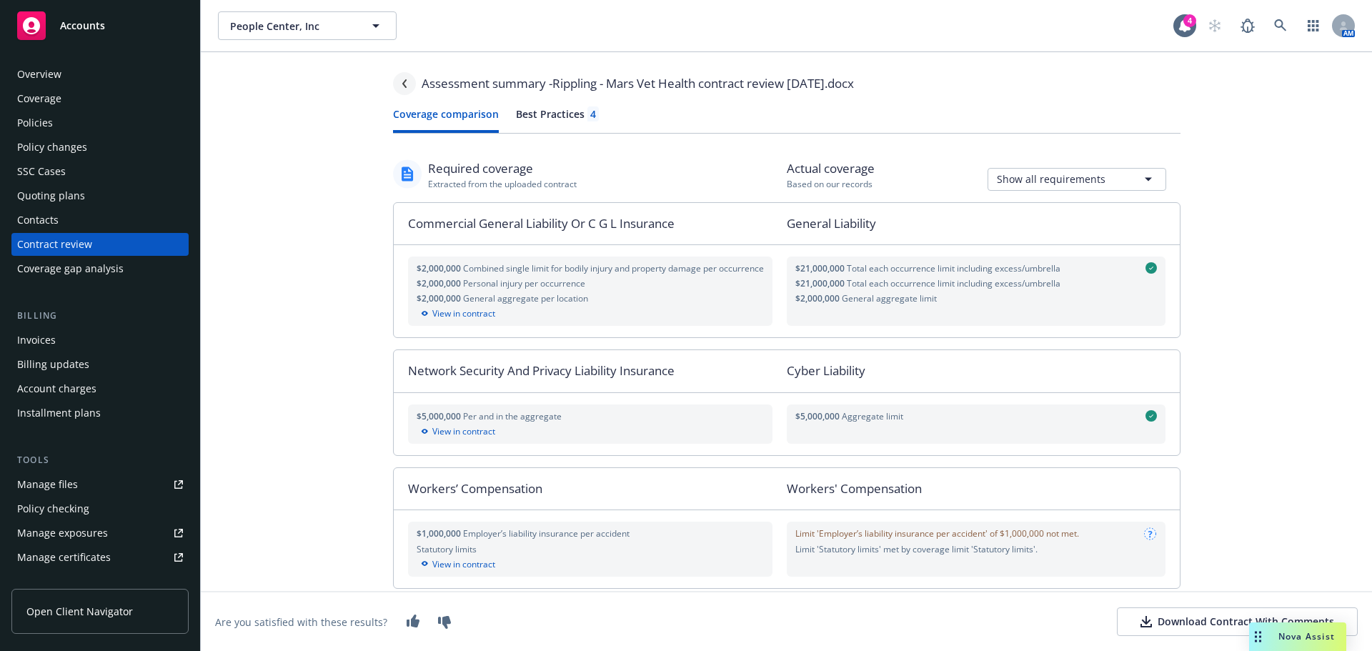
click at [400, 85] on icon "Navigate back" at bounding box center [404, 83] width 9 height 9
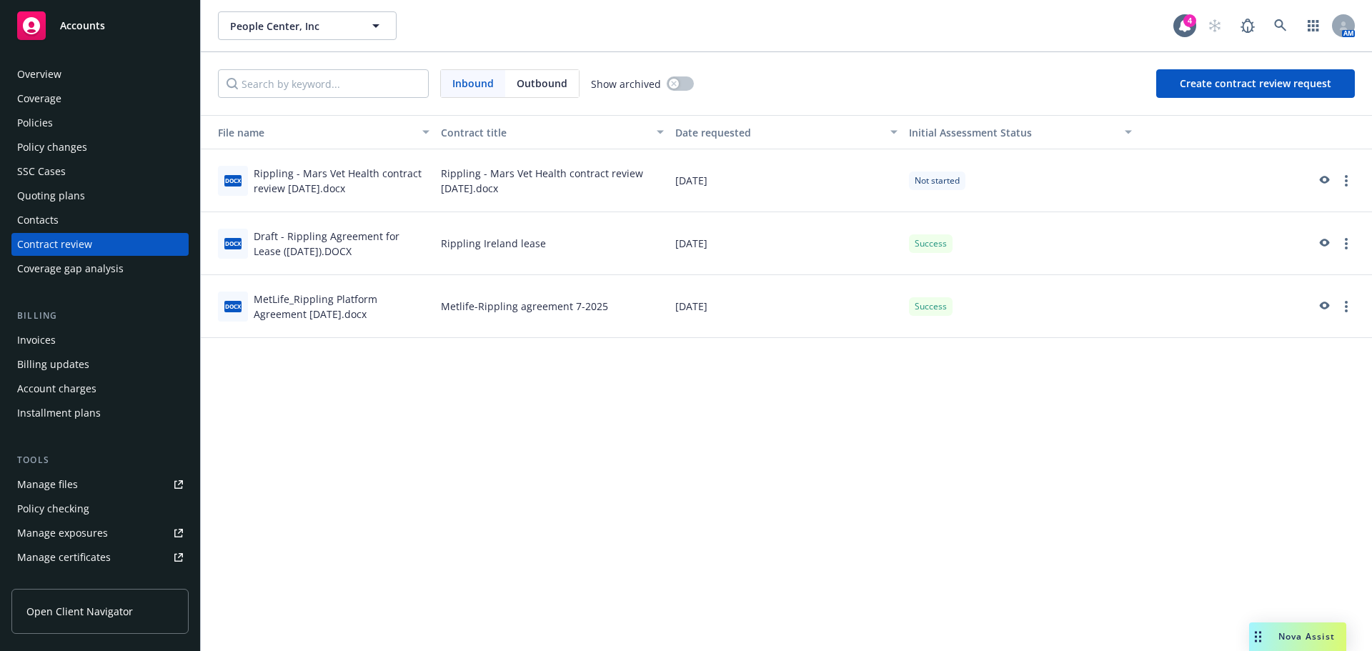
click at [341, 234] on div "Draft - Rippling Agreement for Lease (10.09.25).DOCX" at bounding box center [342, 244] width 176 height 30
click at [1323, 241] on icon "preview" at bounding box center [1323, 244] width 13 height 10
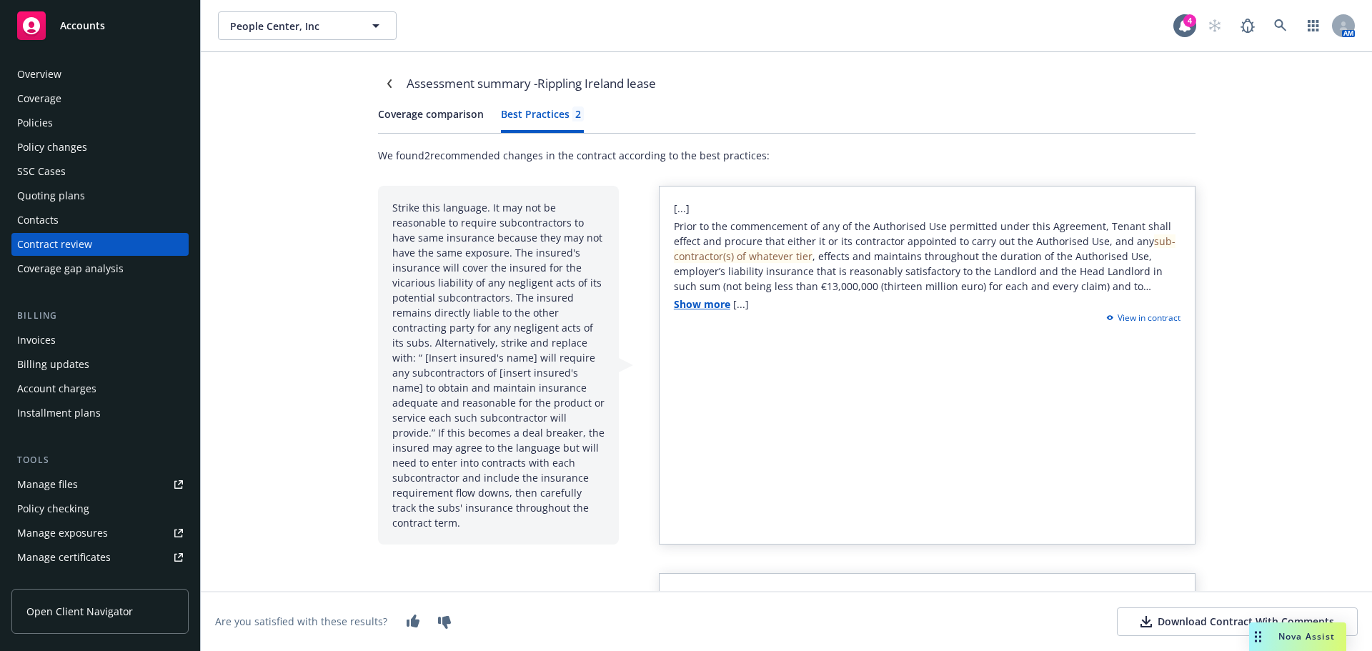
click at [529, 114] on div "Best Practices 2" at bounding box center [542, 113] width 83 height 15
click at [386, 86] on icon "Navigate back" at bounding box center [389, 83] width 9 height 9
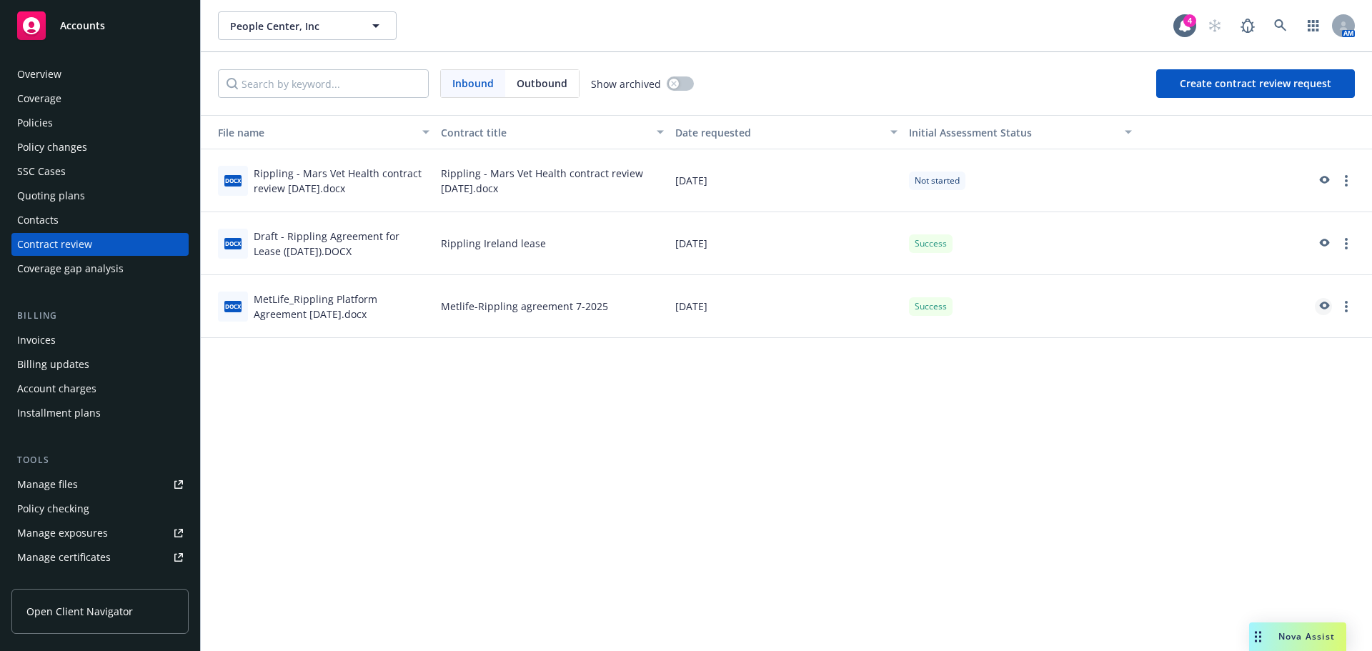
click at [1322, 309] on icon "preview" at bounding box center [1323, 307] width 13 height 10
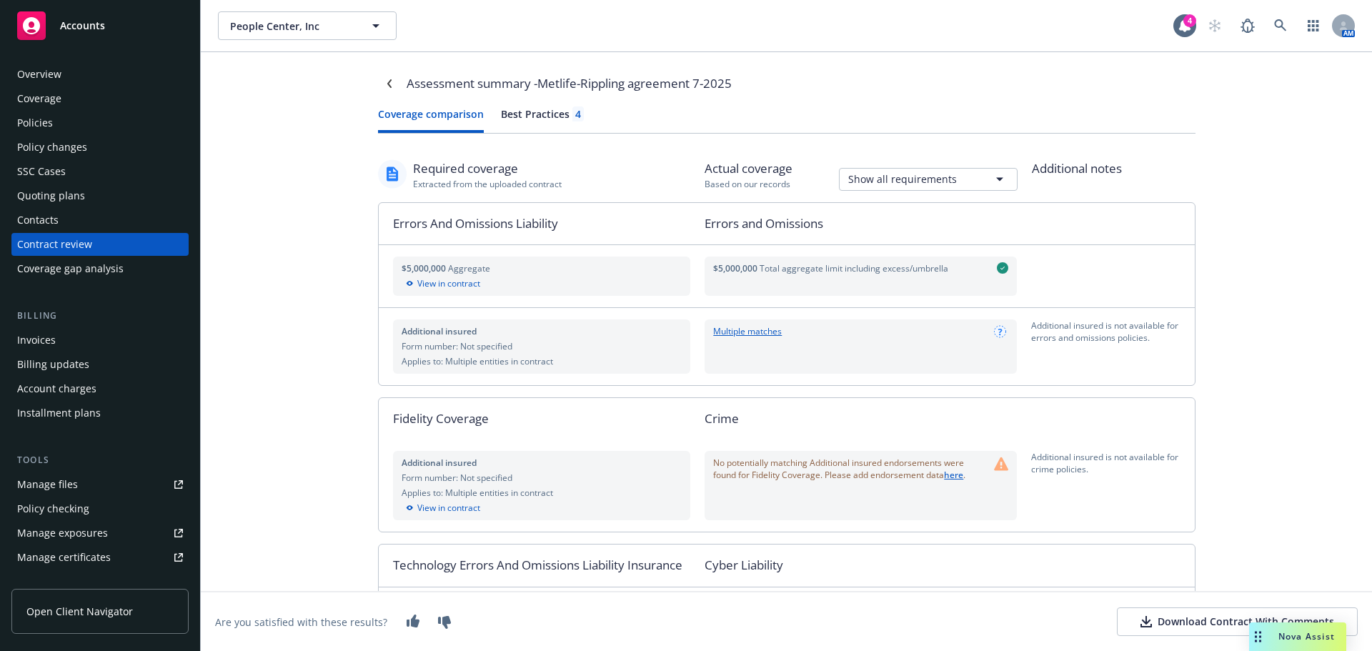
click at [532, 116] on div "Best Practices 4" at bounding box center [542, 113] width 83 height 15
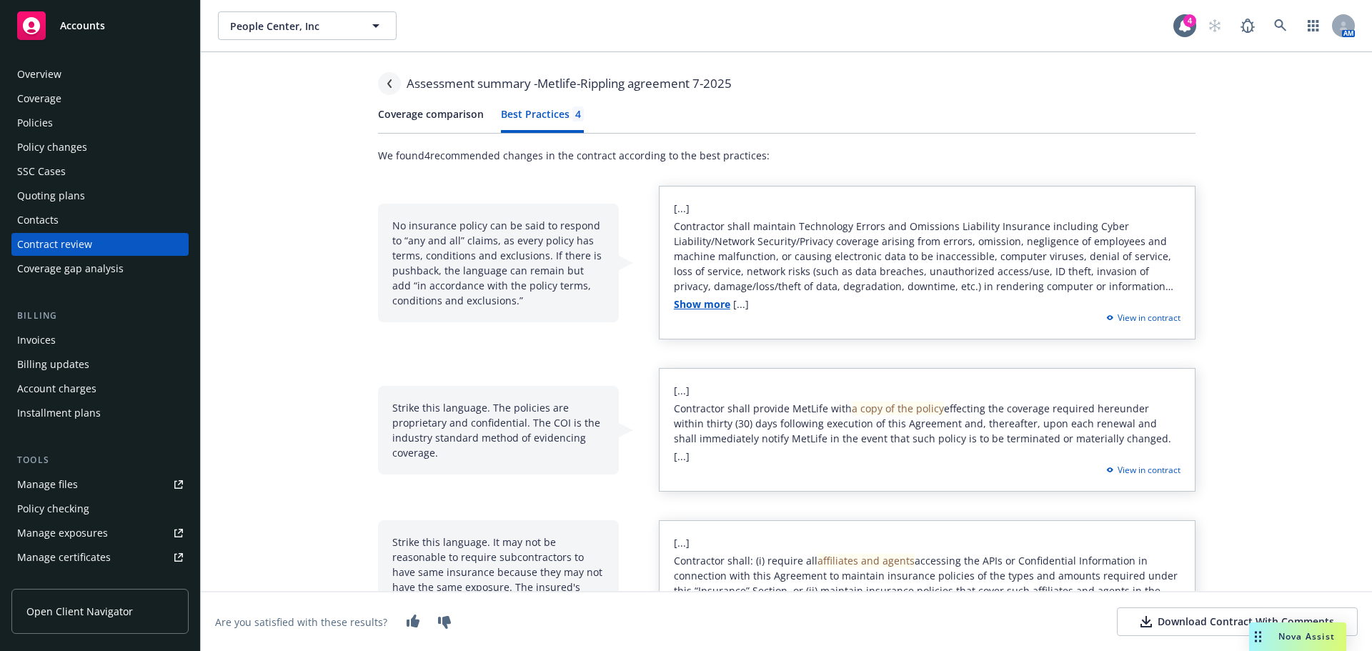
click at [385, 86] on icon "Navigate back" at bounding box center [389, 83] width 9 height 9
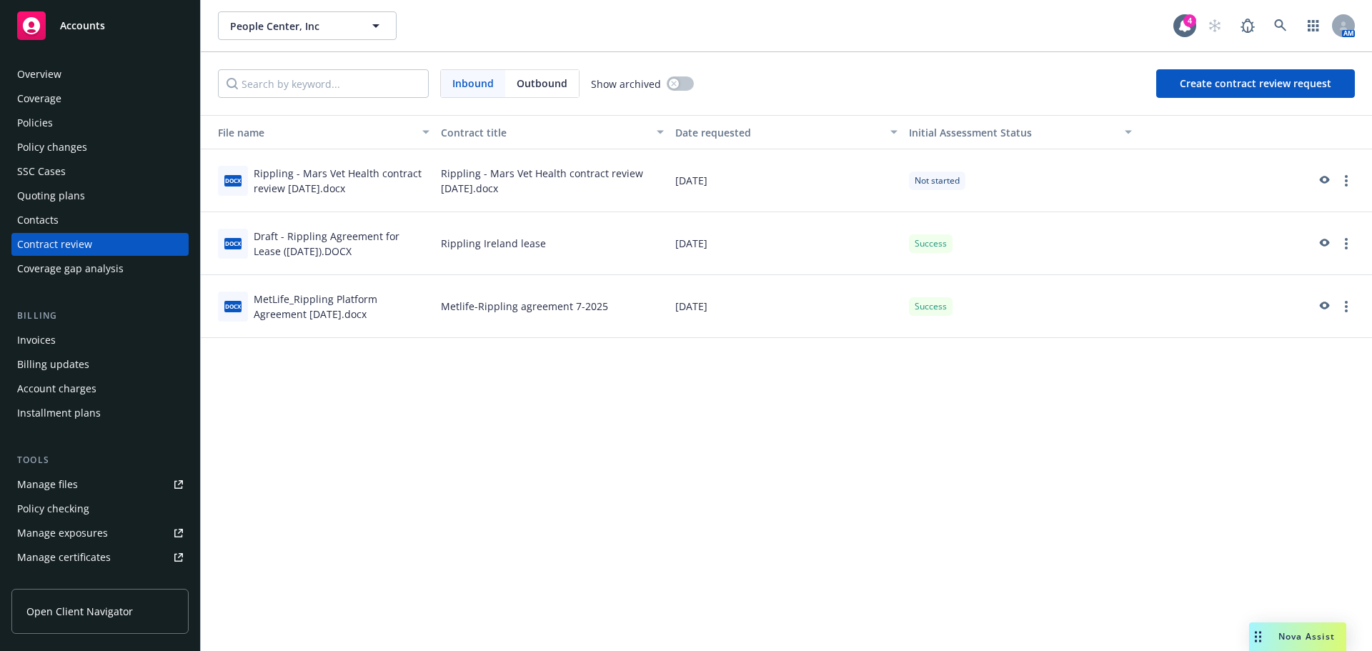
click at [96, 30] on span "Accounts" at bounding box center [82, 25] width 45 height 11
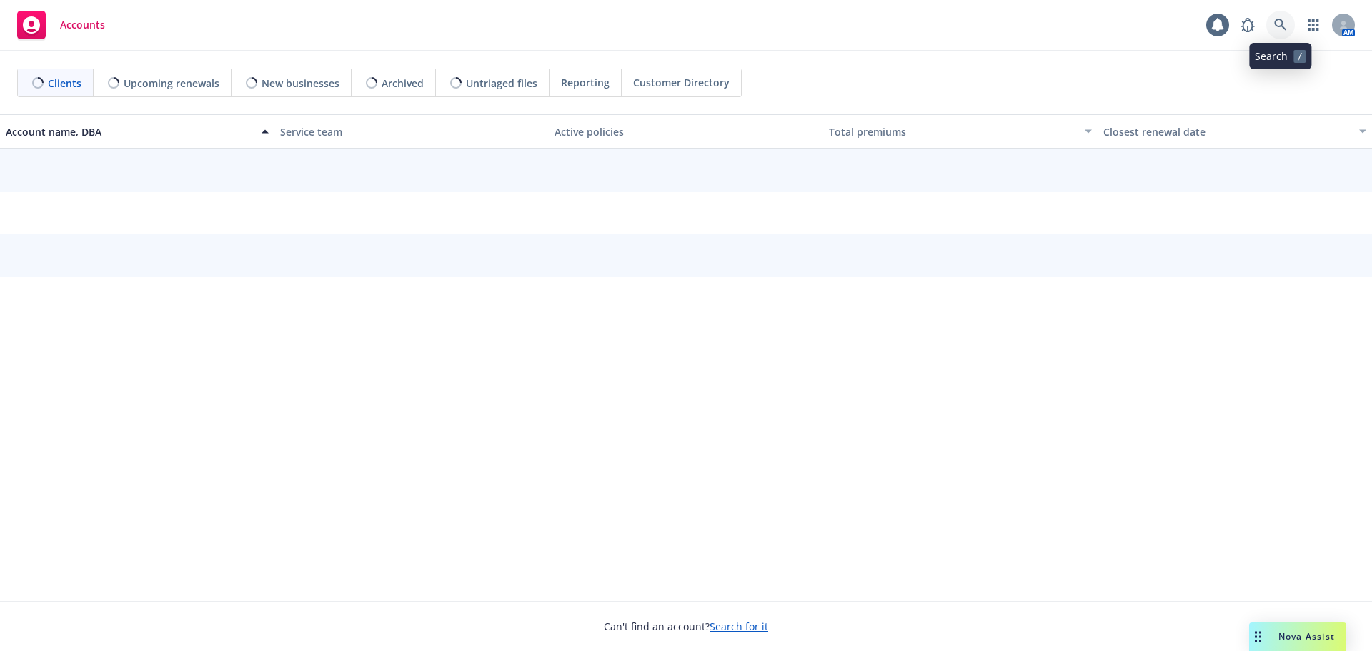
click at [1281, 22] on icon at bounding box center [1280, 25] width 13 height 13
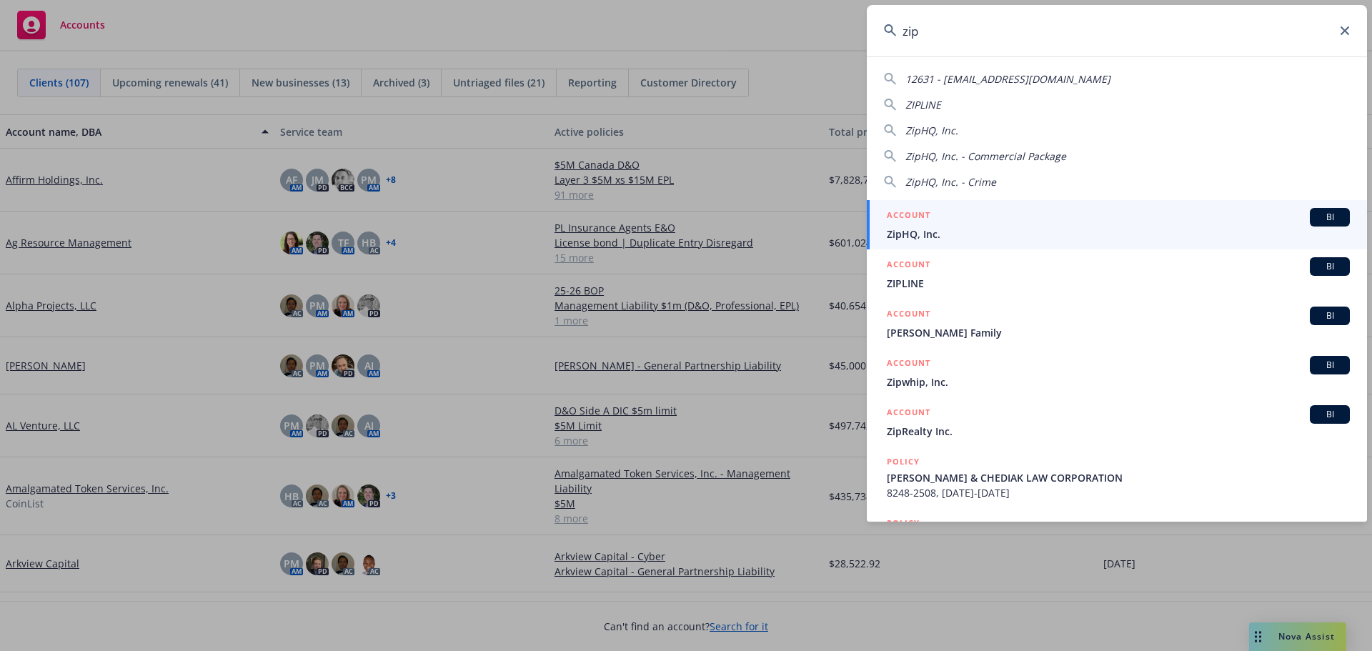
type input "zip"
click at [954, 232] on span "ZipHQ, Inc." at bounding box center [1118, 234] width 463 height 15
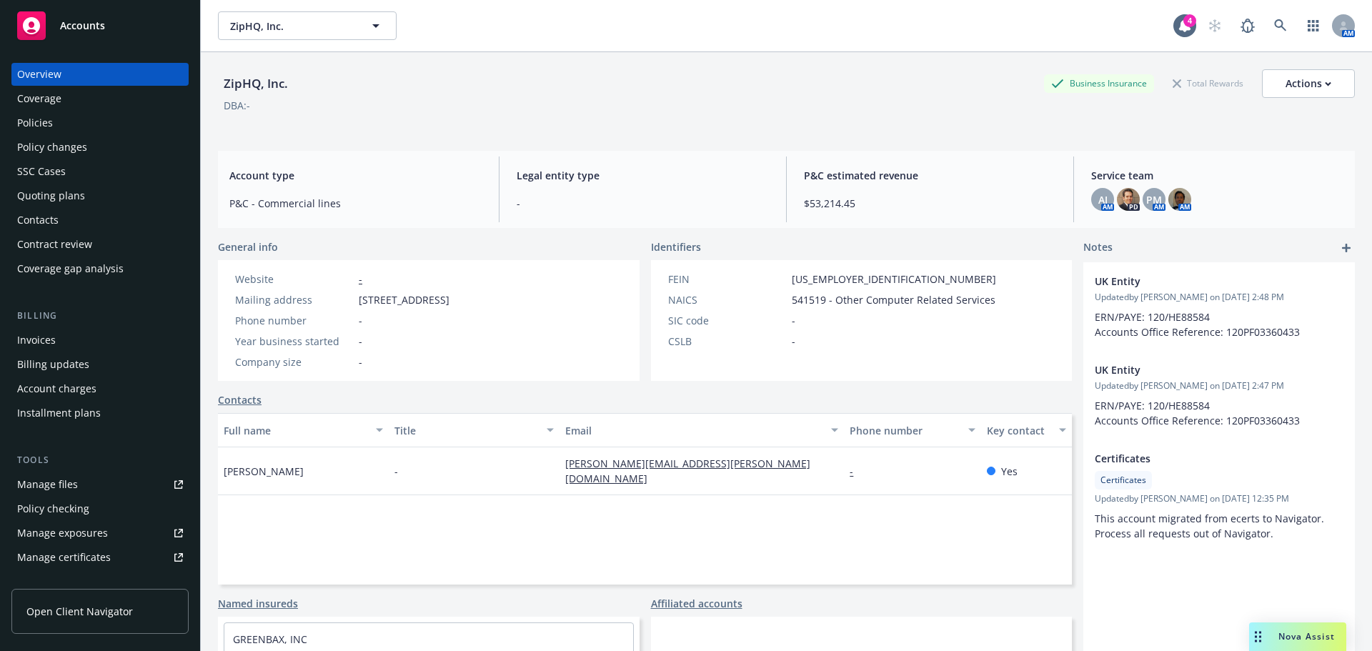
click at [73, 248] on div "Contract review" at bounding box center [54, 244] width 75 height 23
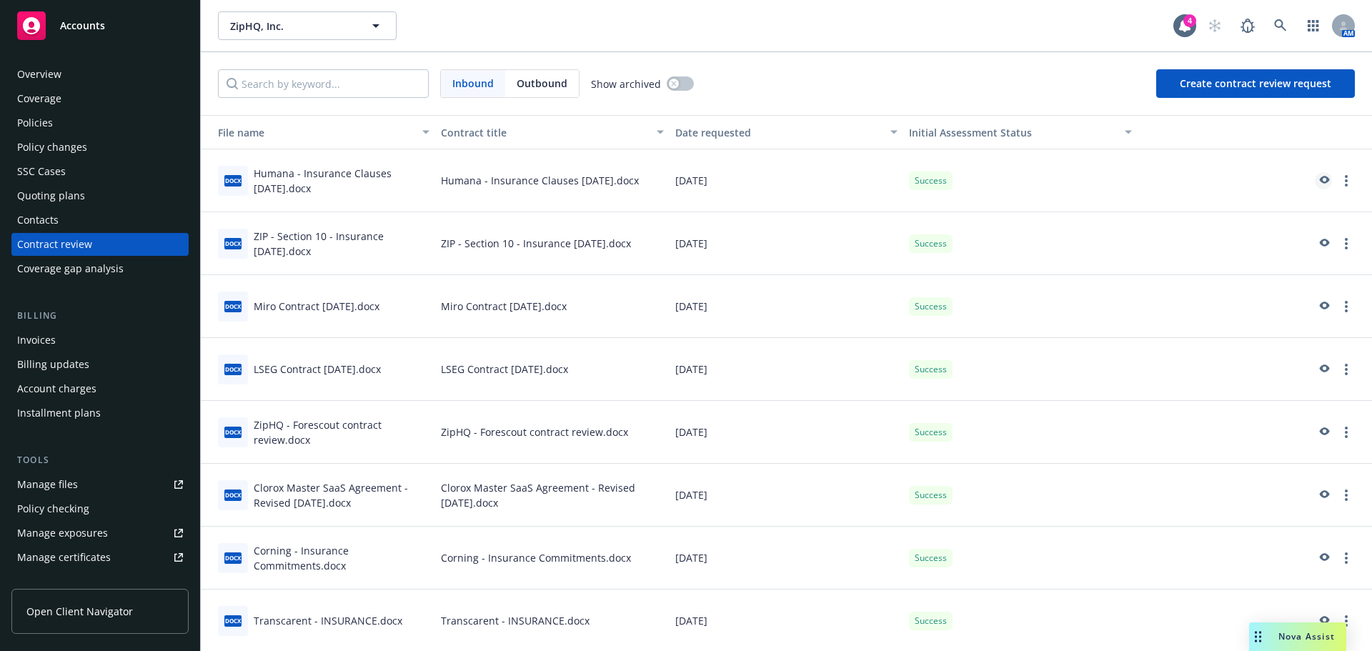
click at [1320, 179] on icon "preview" at bounding box center [1325, 180] width 10 height 8
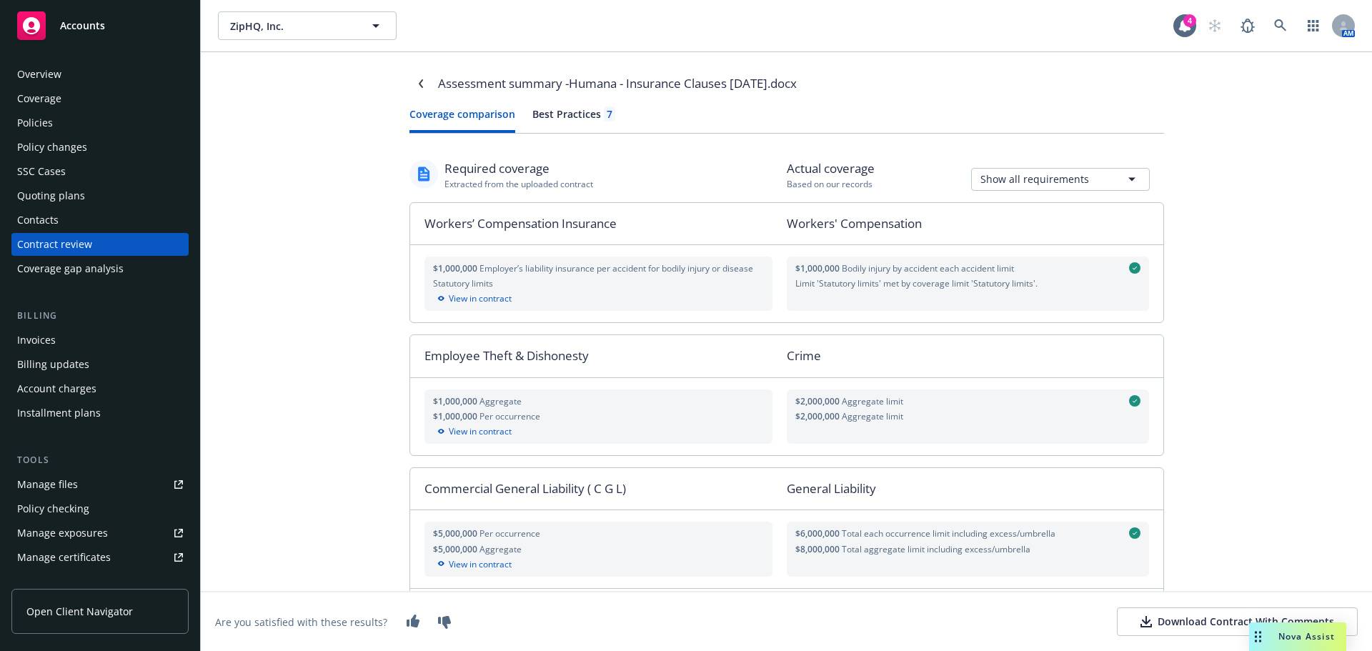
click at [579, 117] on div "Coverage comparison Best Practices 7" at bounding box center [786, 119] width 755 height 27
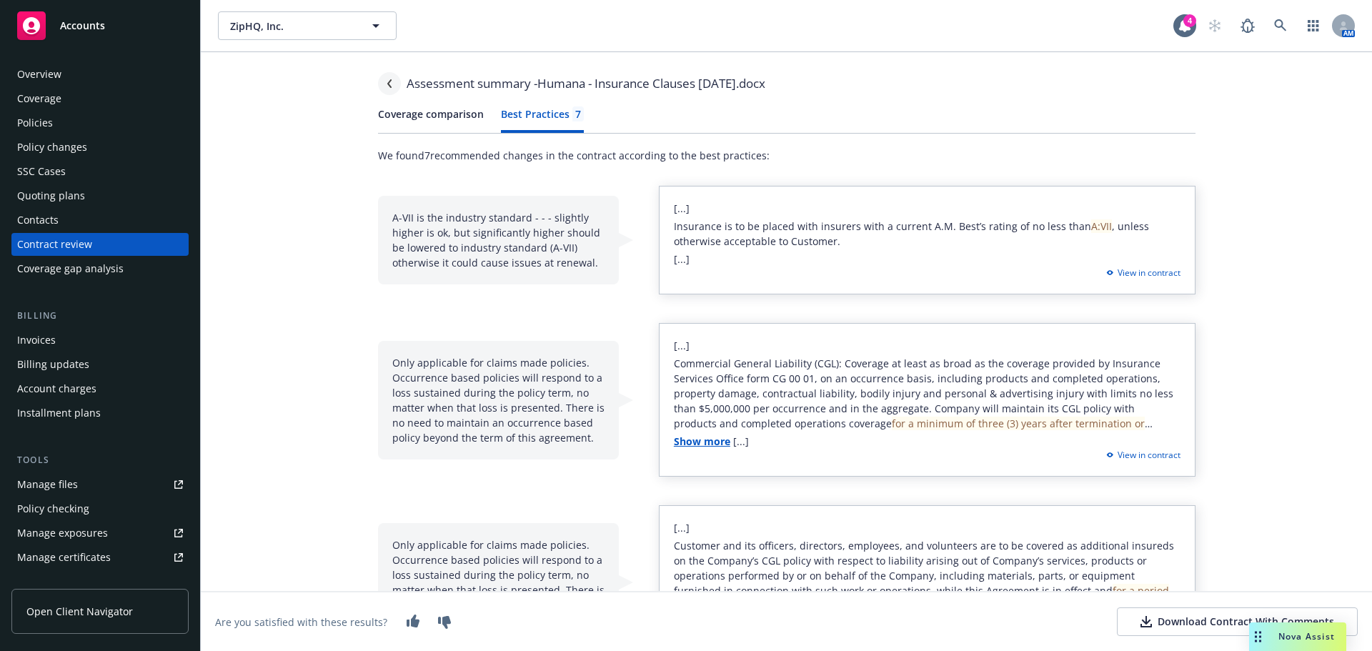
click at [385, 81] on icon "Navigate back" at bounding box center [389, 83] width 9 height 9
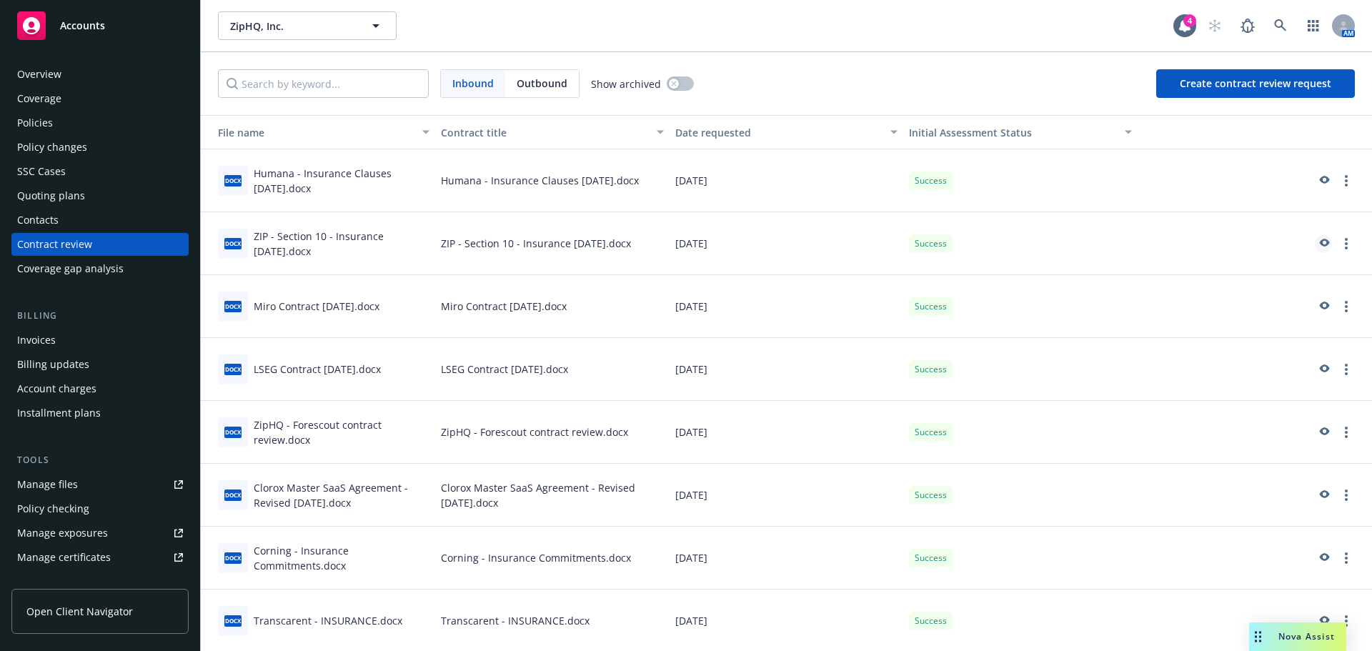
click at [1317, 242] on icon "preview" at bounding box center [1323, 244] width 13 height 10
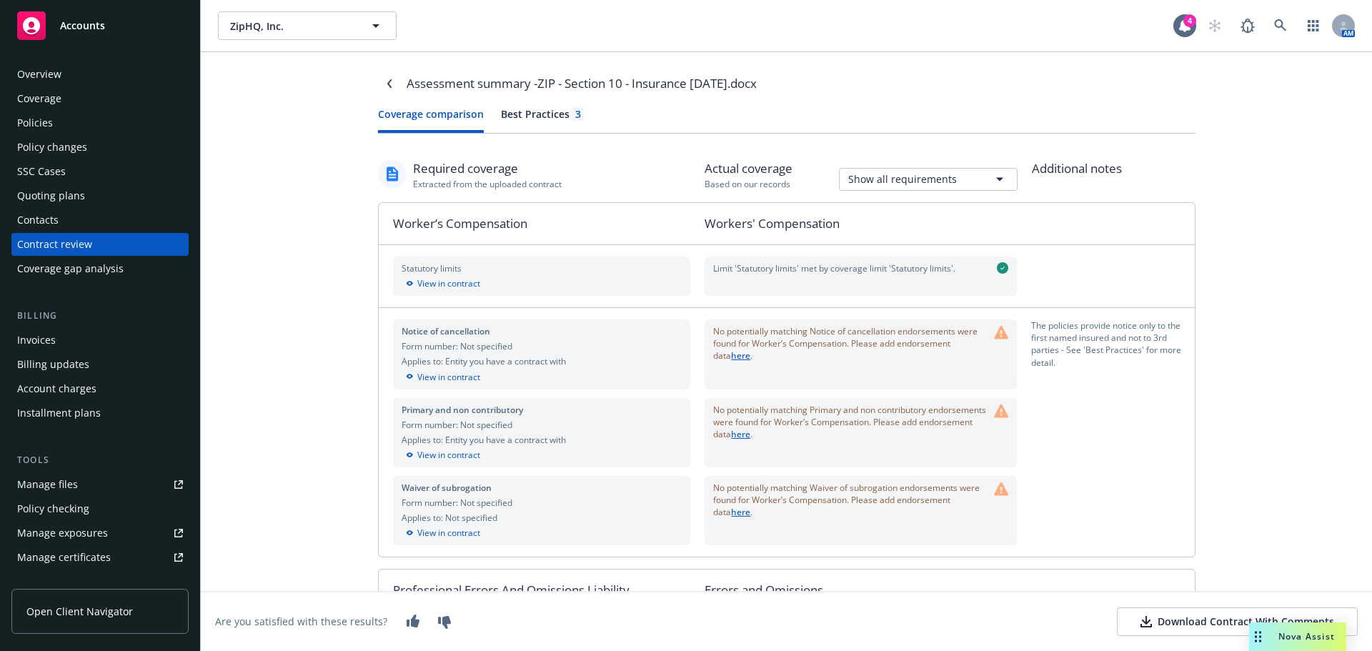
click at [541, 116] on div "Best Practices 3" at bounding box center [542, 113] width 83 height 15
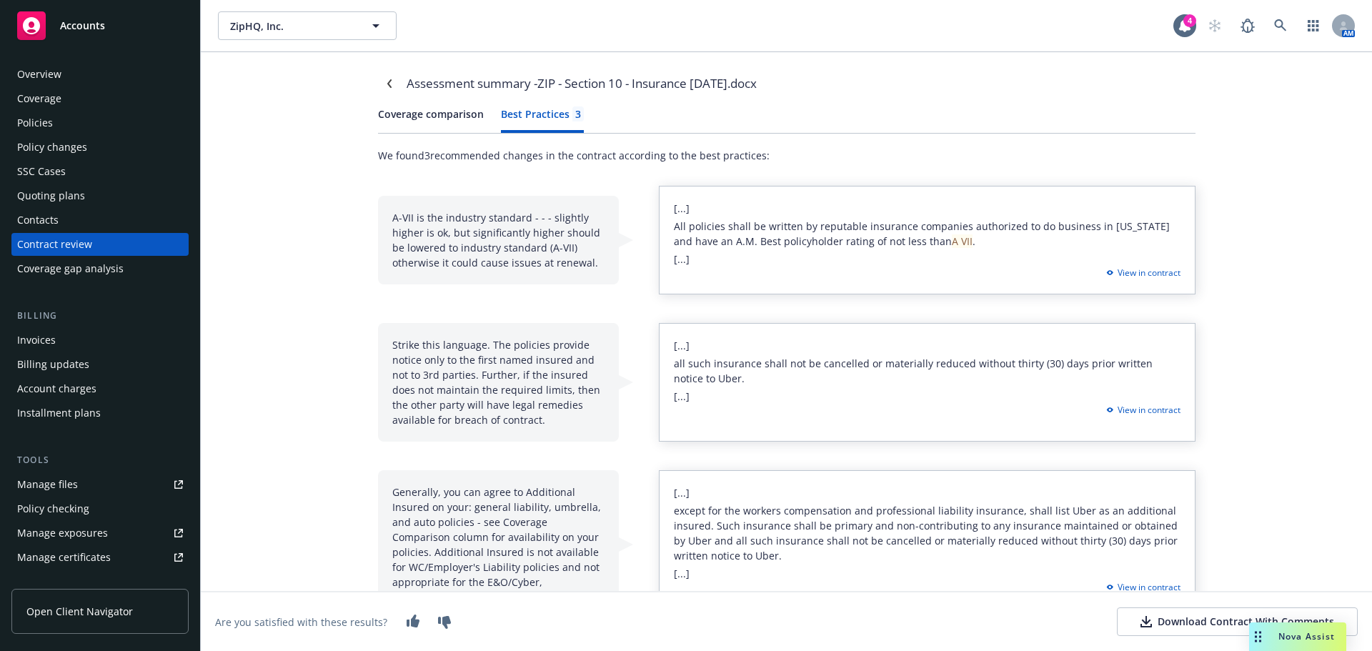
click at [482, 337] on div "Strike this language. The policies provide notice only to the first named insur…" at bounding box center [498, 382] width 241 height 119
drag, startPoint x: 386, startPoint y: 344, endPoint x: 394, endPoint y: 345, distance: 8.0
click at [395, 344] on div "Strike this language. The policies provide notice only to the first named insur…" at bounding box center [498, 382] width 241 height 119
click at [385, 347] on div "Strike this language. The policies provide notice only to the first named insur…" at bounding box center [498, 382] width 241 height 119
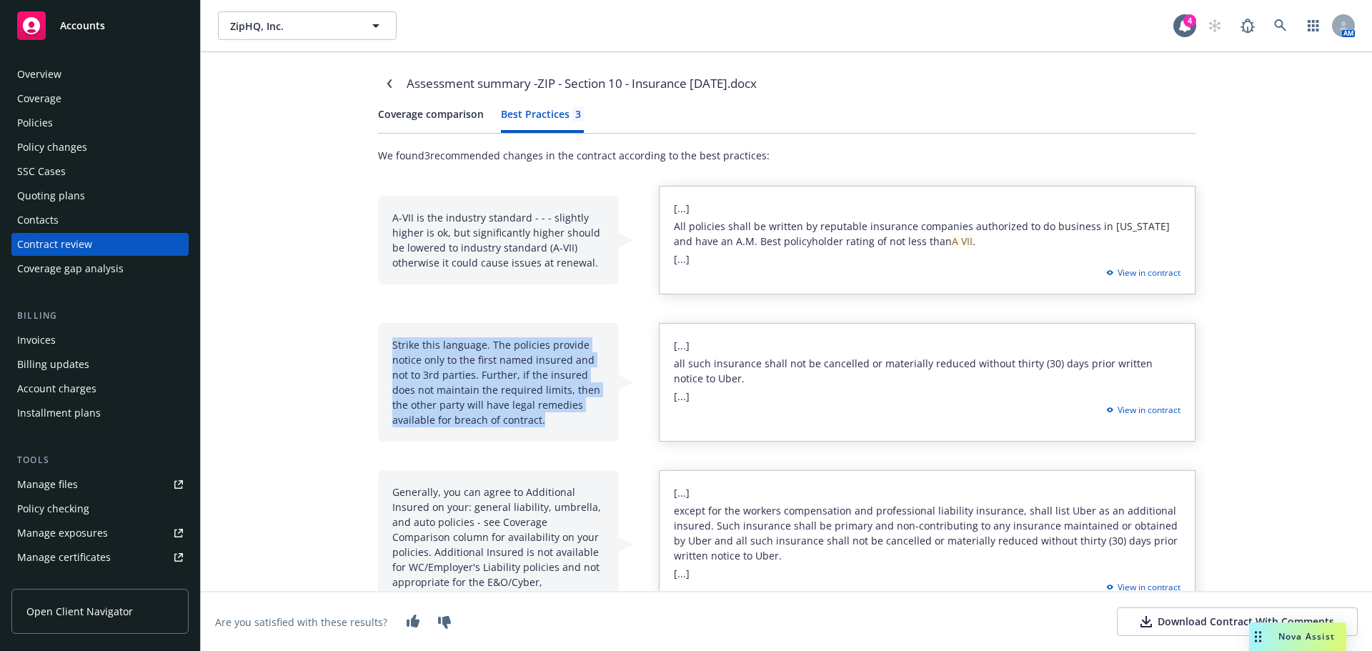
drag, startPoint x: 389, startPoint y: 344, endPoint x: 542, endPoint y: 417, distance: 170.1
click at [542, 417] on div "Strike this language. The policies provide notice only to the first named insur…" at bounding box center [498, 382] width 241 height 119
drag, startPoint x: 468, startPoint y: 375, endPoint x: 312, endPoint y: 359, distance: 156.6
click at [312, 359] on div "Assessment summary - ZIP - Section 10 - Insurance 10-3-25.docx Coverage compari…" at bounding box center [786, 351] width 1171 height 599
click at [312, 357] on div "Assessment summary - ZIP - Section 10 - Insurance 10-3-25.docx Coverage compari…" at bounding box center [786, 351] width 1171 height 599
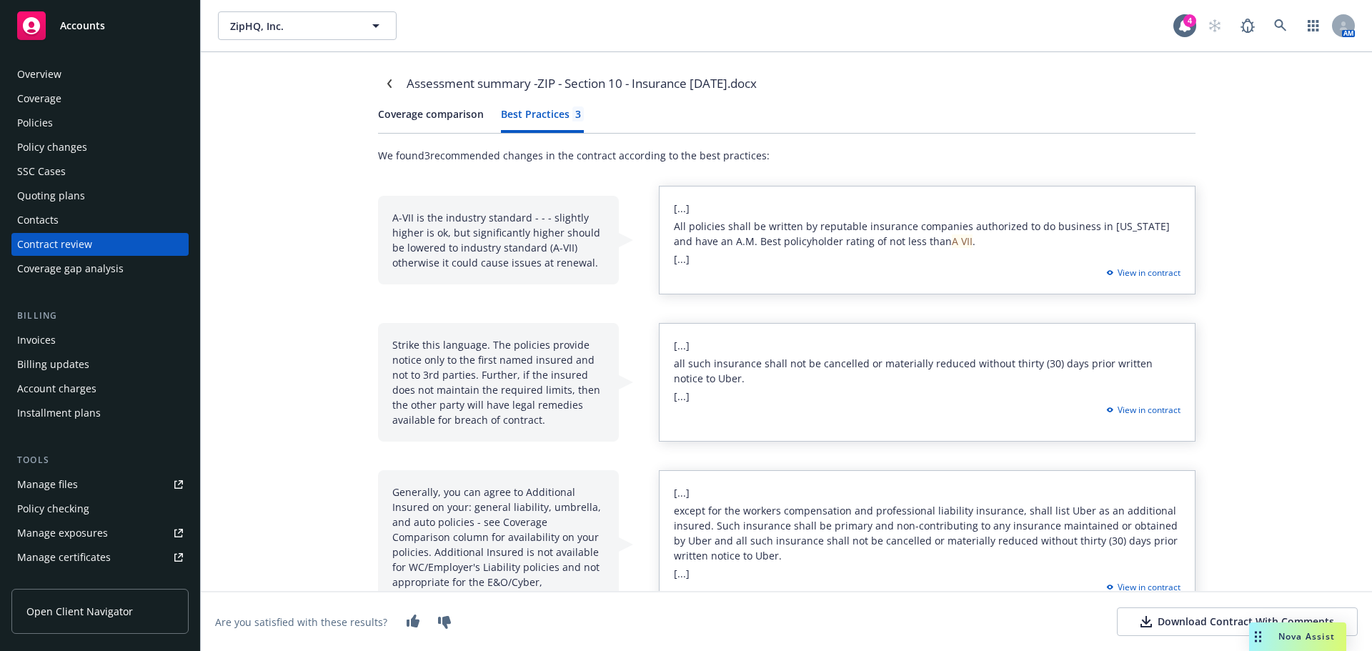
click at [314, 354] on div "Assessment summary - ZIP - Section 10 - Insurance 10-3-25.docx Coverage compari…" at bounding box center [786, 351] width 1171 height 599
click at [387, 86] on icon "Navigate back" at bounding box center [389, 83] width 4 height 9
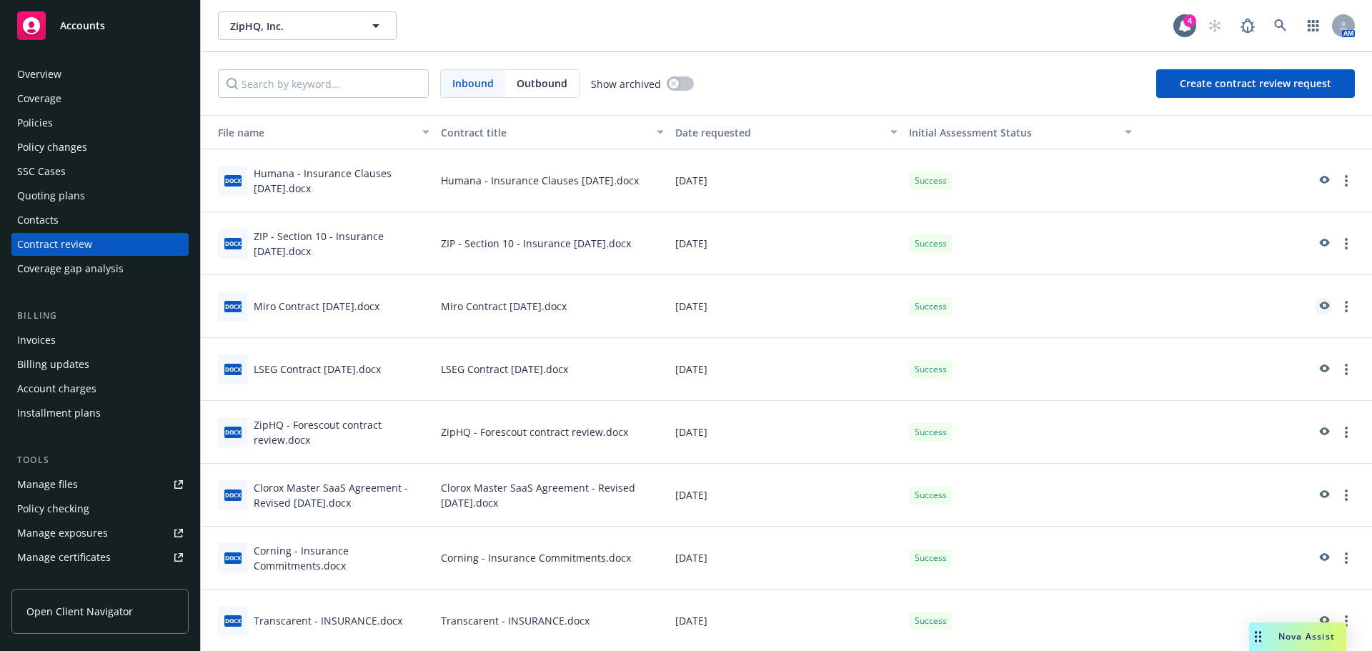
click at [1317, 307] on icon "preview" at bounding box center [1323, 307] width 13 height 10
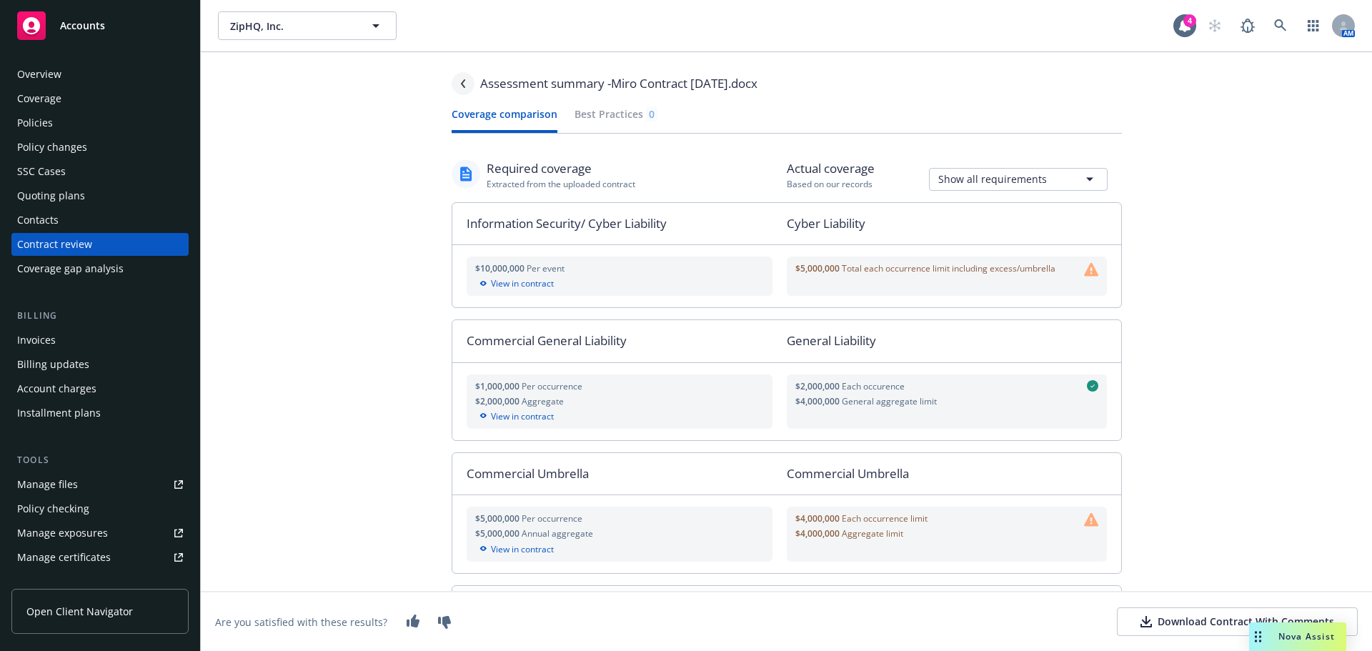
click at [467, 84] on icon "Navigate back" at bounding box center [463, 83] width 9 height 9
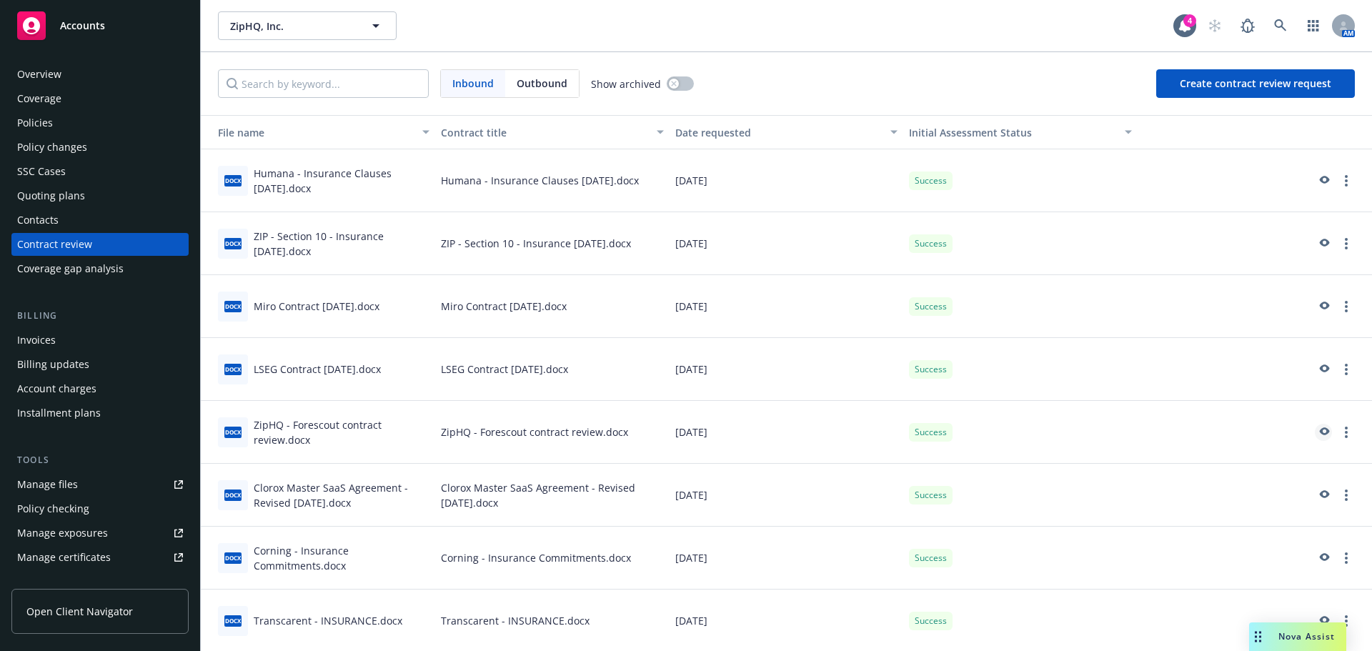
click at [1317, 427] on icon "preview" at bounding box center [1323, 432] width 13 height 10
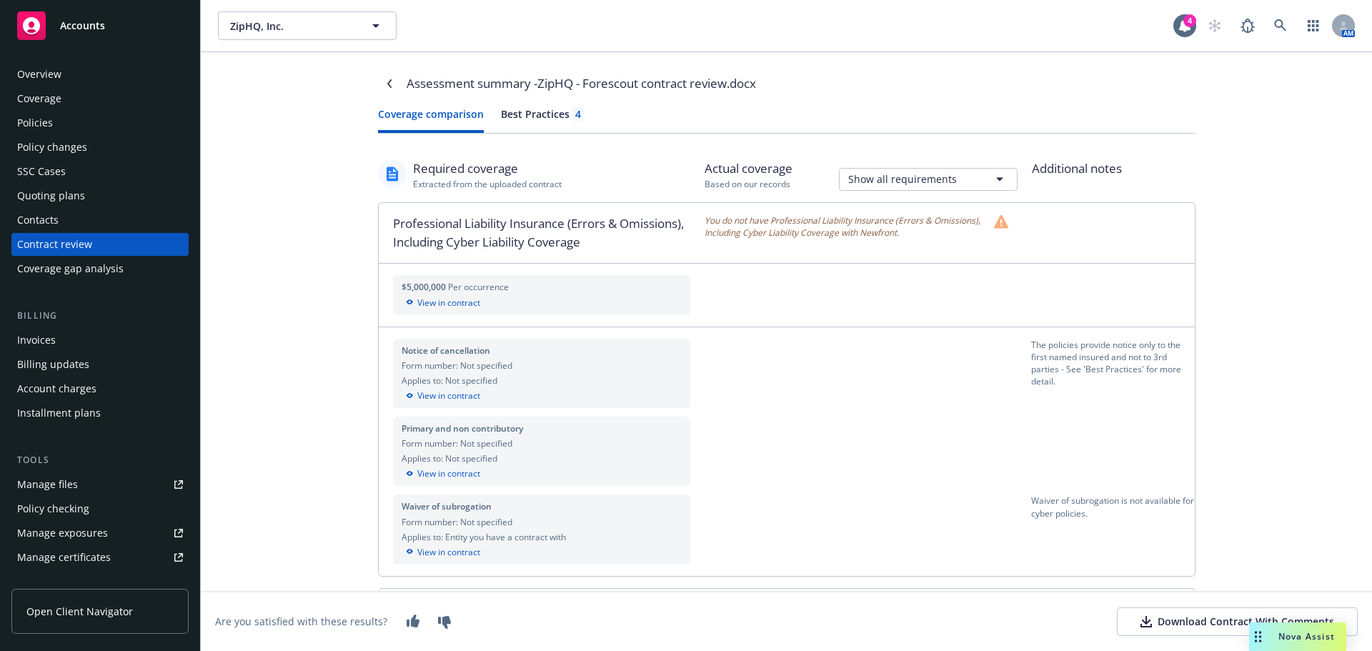
click at [533, 114] on div "Best Practices 4" at bounding box center [542, 113] width 83 height 15
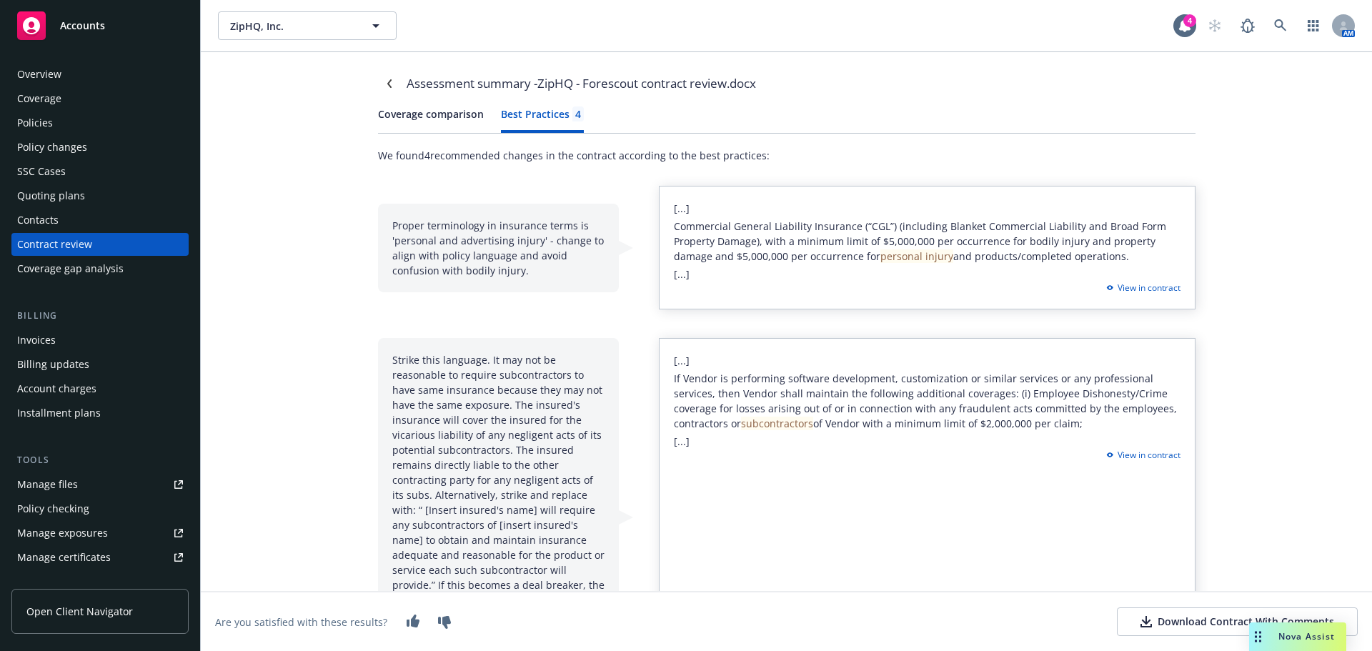
click at [429, 246] on div "Proper terminology in insurance terms is 'personal and advertising injury' - ch…" at bounding box center [498, 248] width 241 height 89
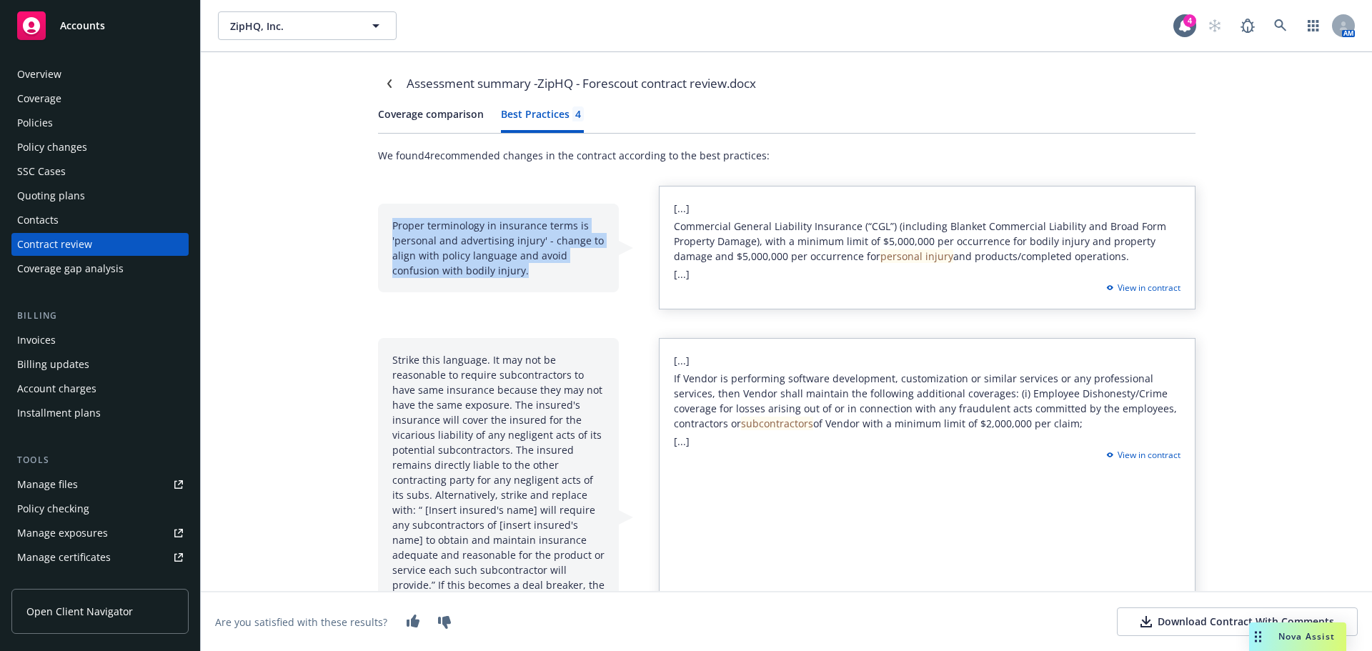
drag, startPoint x: 389, startPoint y: 222, endPoint x: 442, endPoint y: 241, distance: 57.0
click at [535, 268] on div "Proper terminology in insurance terms is 'personal and advertising injury' - ch…" at bounding box center [498, 248] width 241 height 89
copy div "Proper terminology in insurance terms is 'personal and advertising injury' - ch…"
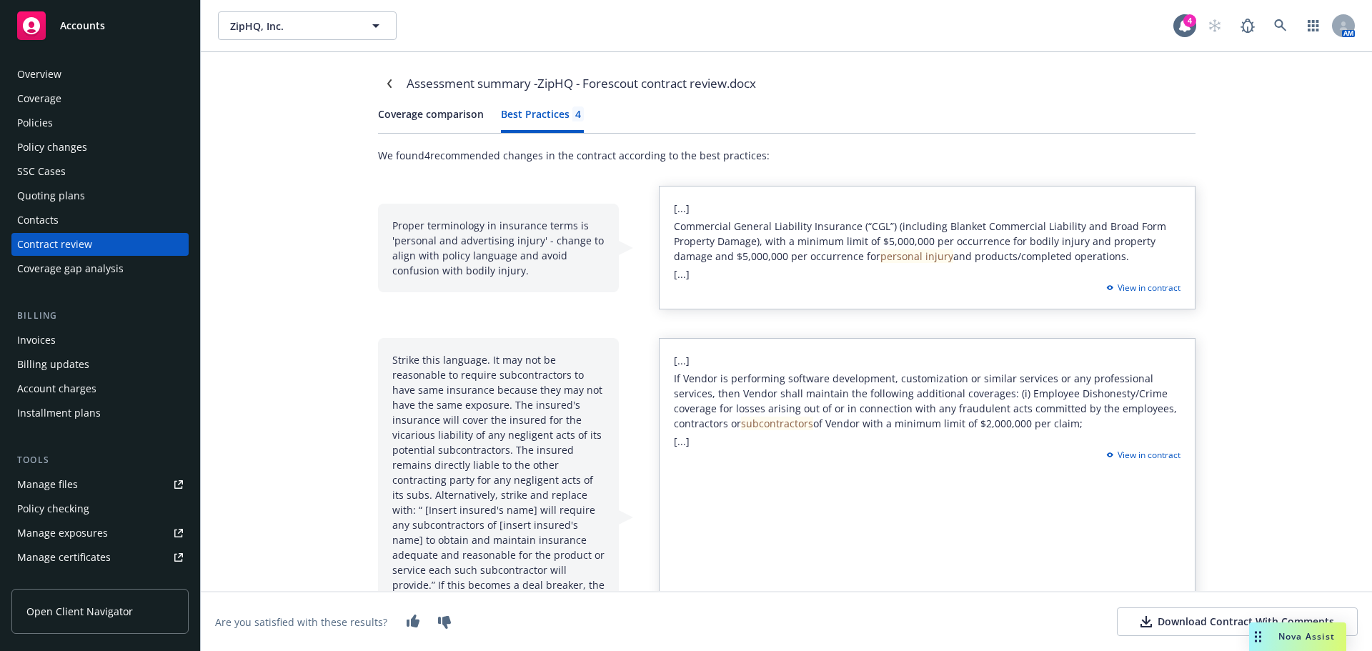
click at [269, 357] on div "Assessment summary - ZipHQ - Forescout contract review.docx Coverage comparison…" at bounding box center [786, 351] width 1171 height 599
click at [81, 17] on div "Accounts" at bounding box center [100, 25] width 166 height 29
